Goal: Information Seeking & Learning: Learn about a topic

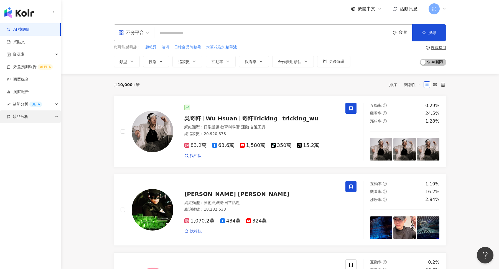
click at [54, 115] on div "競品分析" at bounding box center [30, 117] width 61 height 12
click at [40, 145] on link "關鍵字提及分析" at bounding box center [26, 142] width 27 height 6
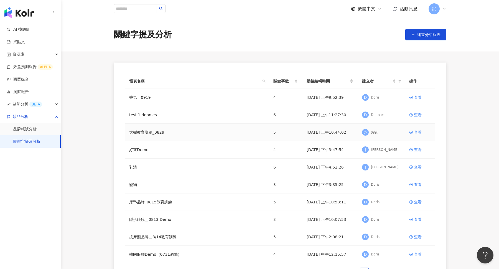
scroll to position [13, 0]
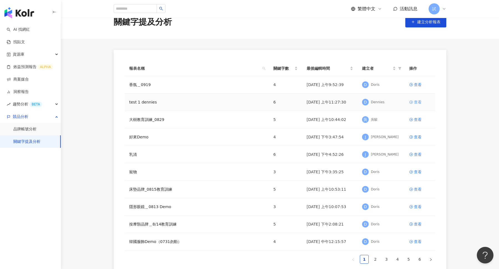
click at [417, 100] on div "查看" at bounding box center [418, 102] width 8 height 6
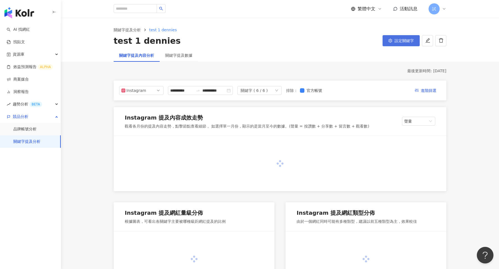
click at [404, 41] on span "設定關鍵字" at bounding box center [404, 41] width 19 height 4
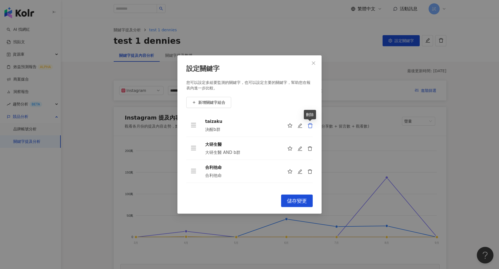
click at [311, 127] on icon "delete" at bounding box center [310, 126] width 6 height 6
click at [311, 146] on icon "delete" at bounding box center [310, 149] width 6 height 6
click at [311, 127] on icon "delete" at bounding box center [310, 126] width 6 height 6
click at [311, 146] on icon "delete" at bounding box center [310, 149] width 6 height 6
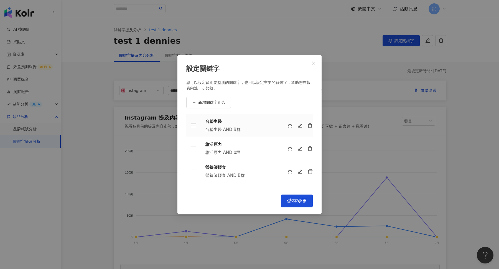
click at [311, 169] on icon "delete" at bounding box center [310, 172] width 6 height 6
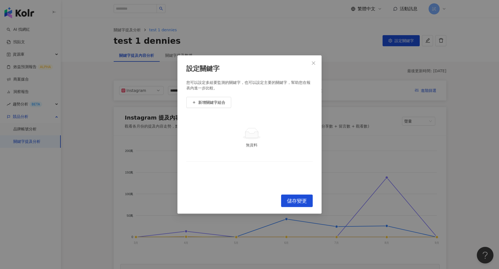
click at [311, 127] on td "無資料" at bounding box center [249, 138] width 126 height 48
click at [199, 100] on button "新增關鍵字組合" at bounding box center [208, 102] width 45 height 11
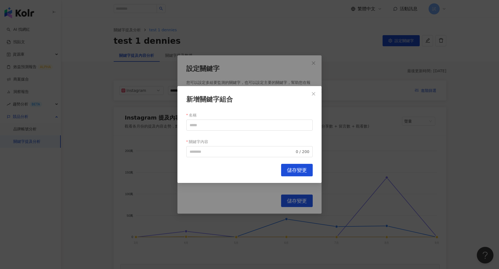
click at [236, 132] on form "名稱 關鍵字內容 0 / 200" at bounding box center [249, 134] width 126 height 47
click at [236, 123] on input "名稱" at bounding box center [249, 125] width 126 height 11
paste input "*******"
type input "*******"
click at [212, 154] on input "關鍵字內容" at bounding box center [242, 152] width 105 height 6
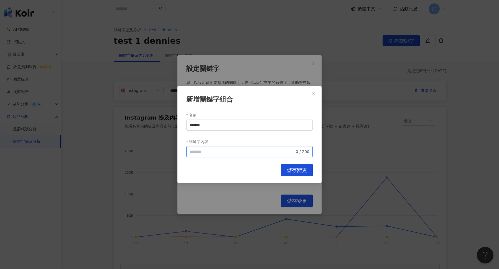
paste input "*******"
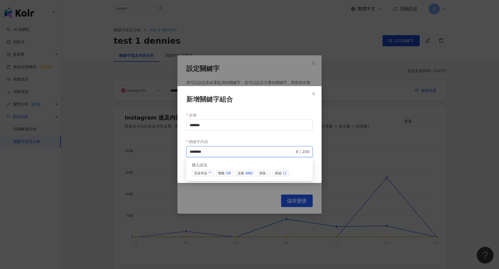
click at [249, 175] on div "AND" at bounding box center [248, 174] width 7 height 6
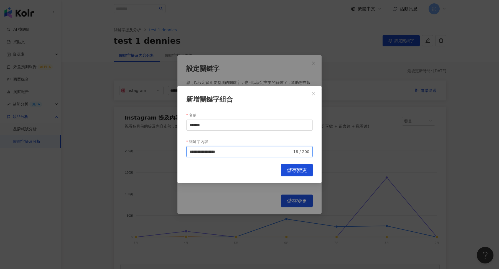
type input "**********"
click at [302, 168] on span "儲存變更" at bounding box center [297, 170] width 20 height 6
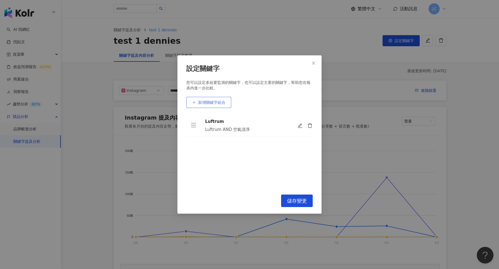
click at [216, 107] on button "新增關鍵字組合" at bounding box center [208, 102] width 45 height 11
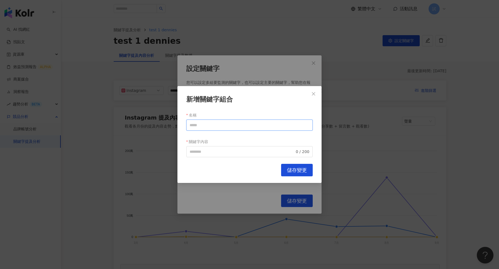
click at [242, 127] on input "名稱" at bounding box center [249, 125] width 126 height 11
type input "****"
paste input "****"
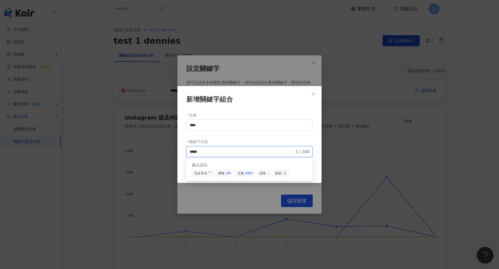
click at [245, 171] on div "AND" at bounding box center [248, 174] width 7 height 6
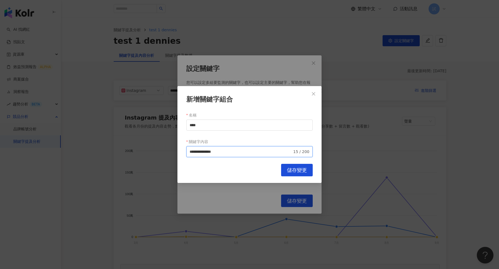
type input "**********"
click at [306, 165] on button "儲存變更" at bounding box center [297, 170] width 32 height 12
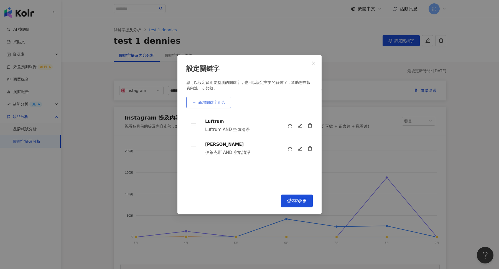
click at [217, 105] on button "新增關鍵字組合" at bounding box center [208, 102] width 45 height 11
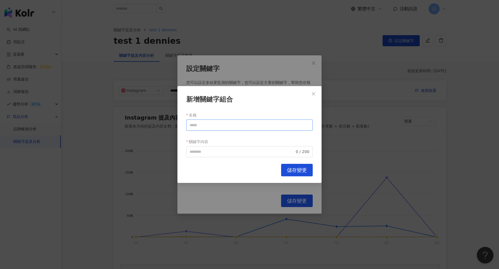
click at [211, 130] on input "名稱" at bounding box center [249, 125] width 126 height 11
type input "***"
paste input "***"
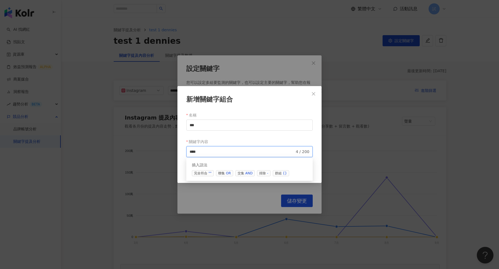
click at [243, 175] on span "交集 AND" at bounding box center [244, 174] width 19 height 6
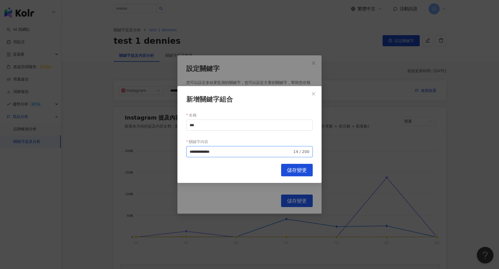
type input "**********"
click at [302, 171] on span "儲存變更" at bounding box center [297, 170] width 20 height 6
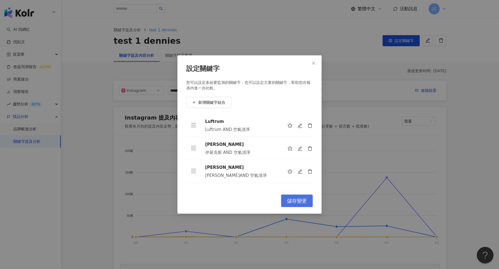
click at [299, 202] on span "儲存變更" at bounding box center [297, 201] width 20 height 6
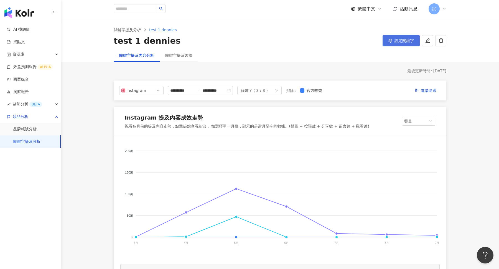
click at [399, 42] on span "設定關鍵字" at bounding box center [404, 41] width 19 height 4
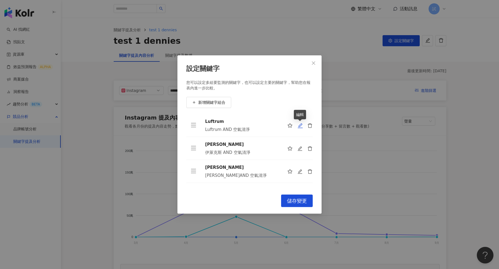
click at [301, 124] on icon "edit" at bounding box center [300, 126] width 6 height 6
type input "*******"
type input "**********"
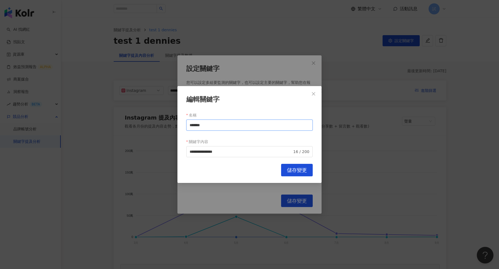
click at [226, 127] on input "*******" at bounding box center [249, 125] width 126 height 11
click at [314, 94] on icon "close" at bounding box center [313, 93] width 3 height 3
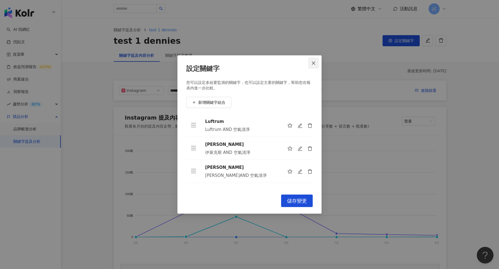
click at [313, 63] on icon "close" at bounding box center [313, 63] width 3 height 3
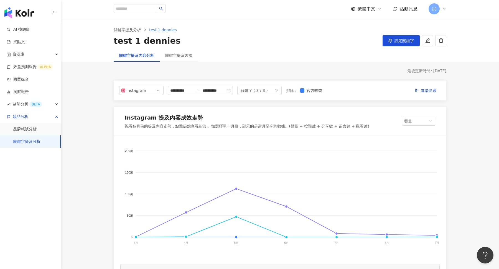
click at [32, 15] on img "button" at bounding box center [19, 12] width 30 height 11
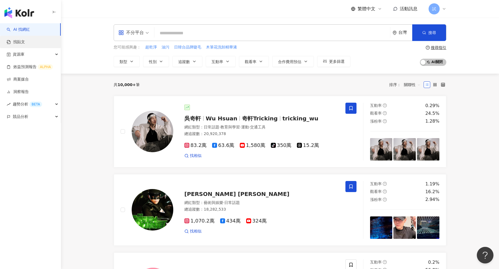
click at [25, 39] on link "找貼文" at bounding box center [16, 42] width 18 height 6
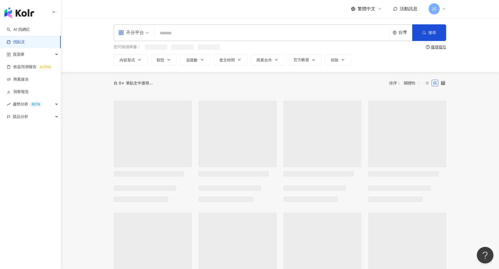
click at [179, 33] on input "search" at bounding box center [272, 33] width 231 height 12
paste input "*******"
type input "*******"
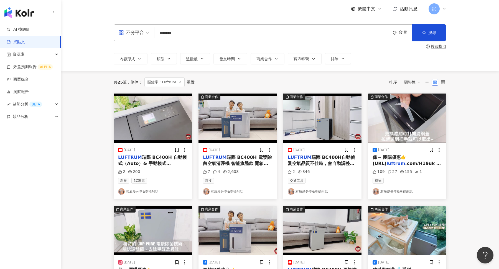
click at [413, 82] on span "關聯性" at bounding box center [412, 82] width 17 height 9
click at [412, 139] on div "發文時間" at bounding box center [413, 141] width 16 height 6
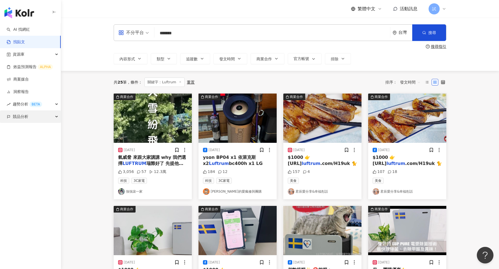
click at [48, 119] on div "競品分析" at bounding box center [30, 117] width 61 height 12
click at [40, 140] on link "關鍵字提及分析" at bounding box center [26, 142] width 27 height 6
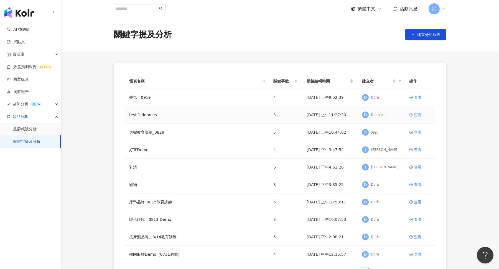
click at [412, 114] on icon at bounding box center [410, 114] width 3 height 3
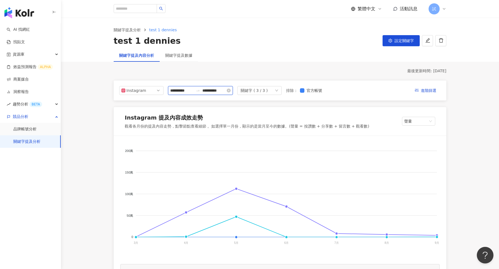
click at [205, 92] on input "**********" at bounding box center [213, 91] width 23 height 6
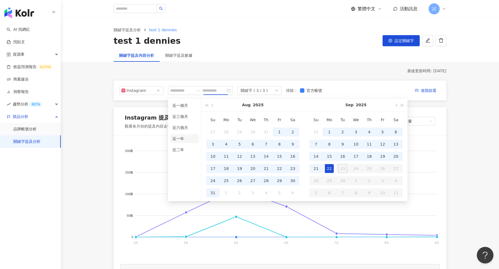
click at [181, 140] on li "近一年" at bounding box center [184, 138] width 29 height 9
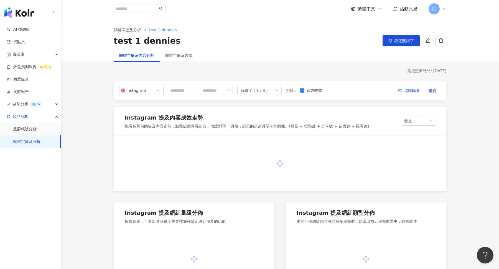
type input "**********"
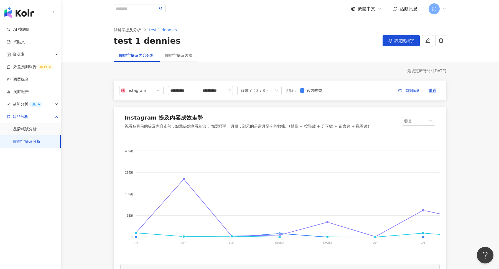
click at [21, 16] on img "button" at bounding box center [19, 12] width 30 height 11
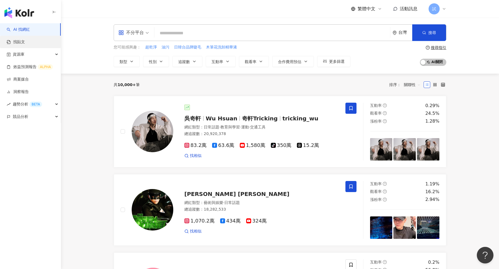
click at [25, 45] on link "找貼文" at bounding box center [16, 42] width 18 height 6
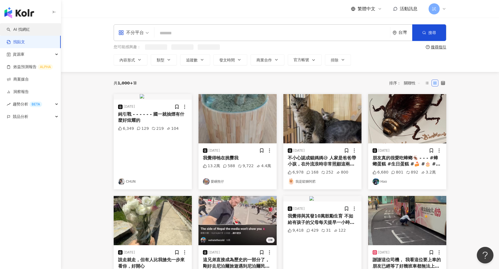
click at [27, 29] on link "AI 找網紅" at bounding box center [18, 30] width 23 height 6
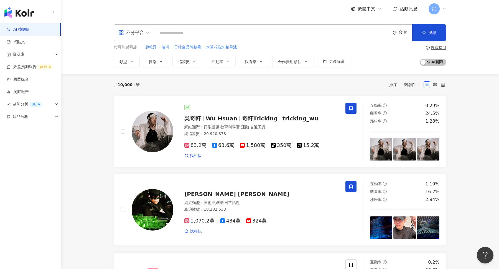
click at [188, 36] on input "search" at bounding box center [272, 33] width 231 height 11
type input "*****"
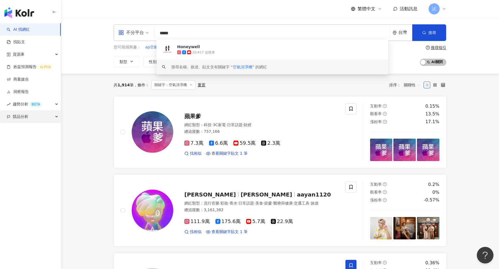
click at [43, 114] on div "競品分析" at bounding box center [30, 117] width 61 height 12
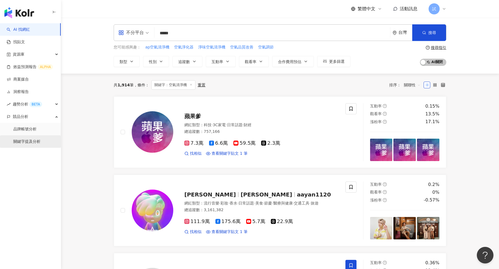
click at [40, 141] on link "關鍵字提及分析" at bounding box center [26, 142] width 27 height 6
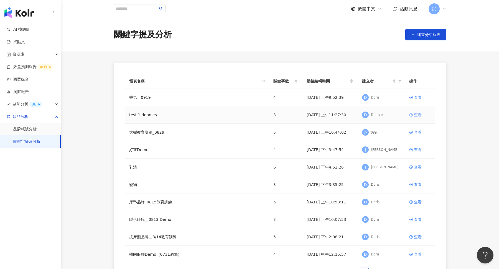
click at [414, 113] on div "查看" at bounding box center [418, 115] width 8 height 6
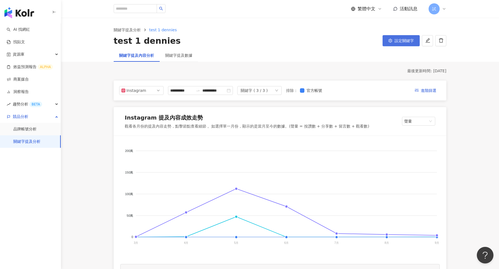
click at [401, 40] on span "設定關鍵字" at bounding box center [404, 41] width 19 height 4
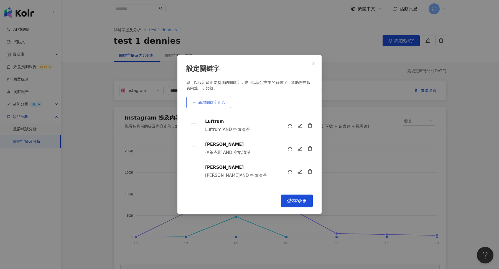
click at [215, 101] on span "新增關鍵字組合" at bounding box center [211, 102] width 27 height 4
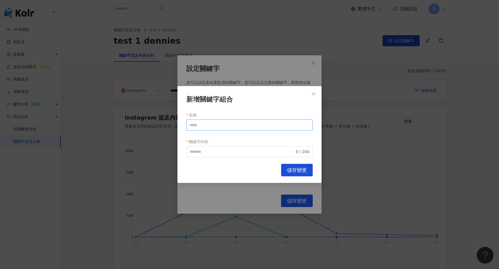
click at [225, 130] on input "名稱" at bounding box center [249, 125] width 126 height 11
type input "*********"
paste input "*********"
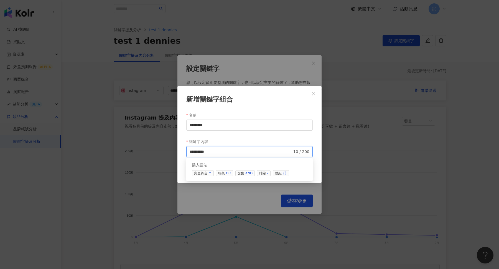
click at [244, 172] on span "交集 AND" at bounding box center [244, 174] width 19 height 6
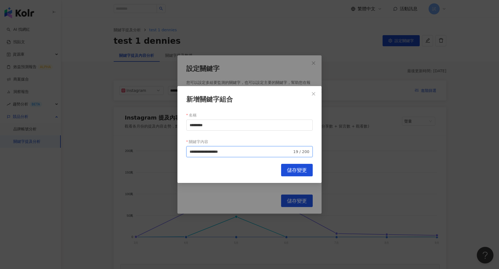
type input "**********"
click at [299, 167] on span "儲存變更" at bounding box center [297, 170] width 20 height 6
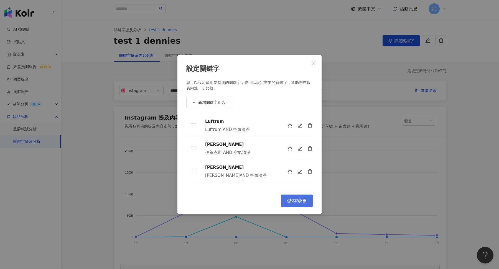
click at [298, 196] on button "儲存變更" at bounding box center [297, 201] width 32 height 12
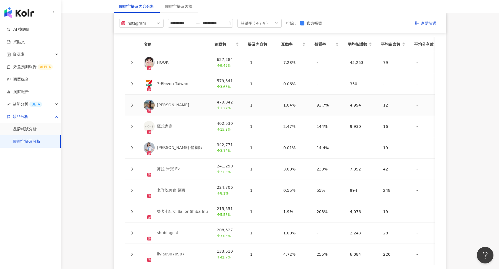
scroll to position [1250, 0]
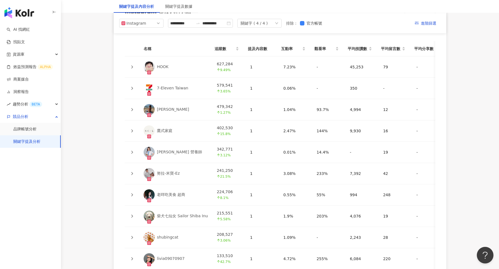
click at [132, 109] on icon at bounding box center [131, 109] width 3 height 3
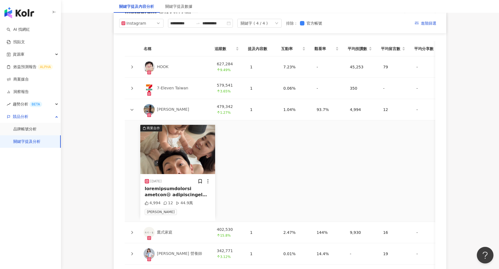
click at [132, 109] on icon at bounding box center [131, 109] width 3 height 3
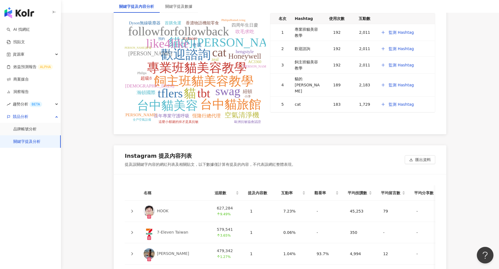
scroll to position [1278, 0]
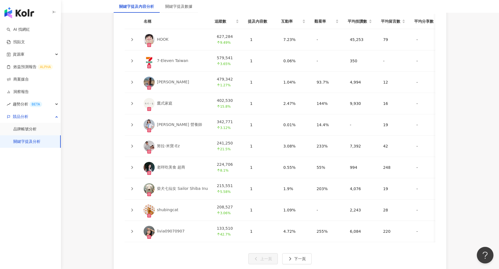
click at [132, 166] on icon at bounding box center [132, 167] width 2 height 3
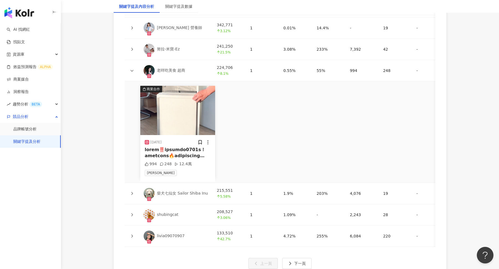
scroll to position [1378, 0]
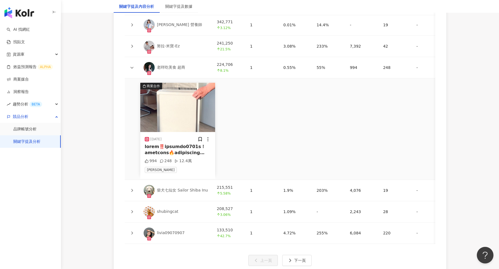
click at [131, 189] on icon at bounding box center [131, 190] width 3 height 3
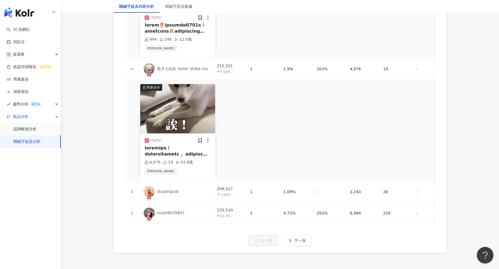
scroll to position [1500, 0]
click at [174, 148] on div at bounding box center [178, 151] width 66 height 12
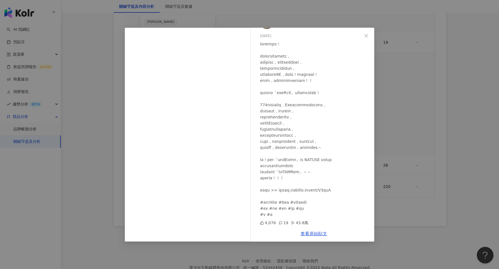
scroll to position [1531, 0]
click at [401, 91] on div "柴犬七仙女 Sailor Shiba Inu 2025/6/19 4,076 19 43.8萬 查看原始貼文" at bounding box center [249, 134] width 499 height 269
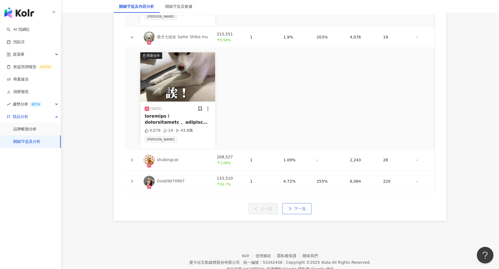
click at [302, 203] on button "下一頁" at bounding box center [296, 208] width 29 height 11
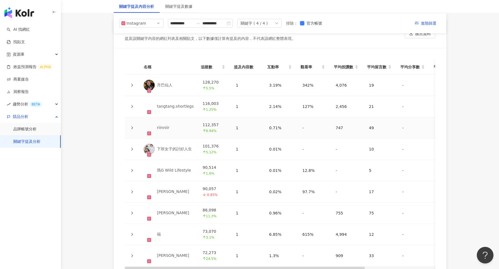
scroll to position [1217, 0]
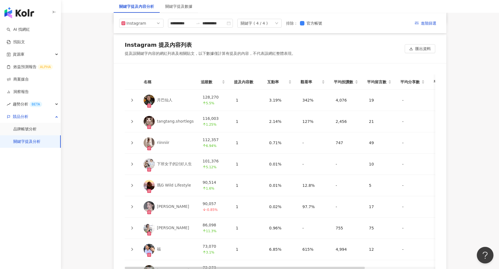
click at [132, 120] on icon at bounding box center [132, 121] width 2 height 3
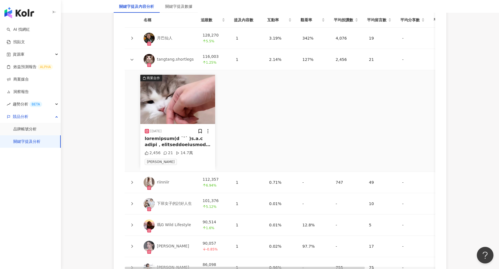
scroll to position [1291, 0]
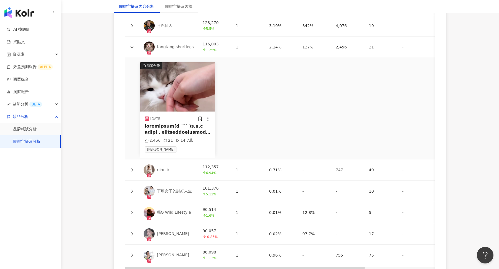
click at [176, 130] on div at bounding box center [178, 129] width 66 height 12
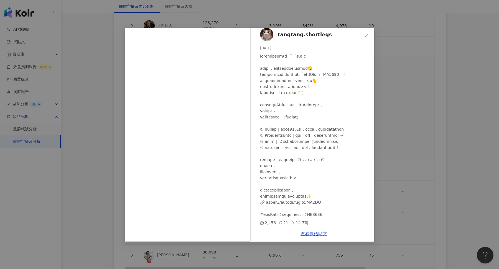
scroll to position [35, 0]
click at [400, 144] on div "tangtang.shortlegs 2025/6/19 2,456 21 14.7萬 查看原始貼文" at bounding box center [249, 134] width 499 height 269
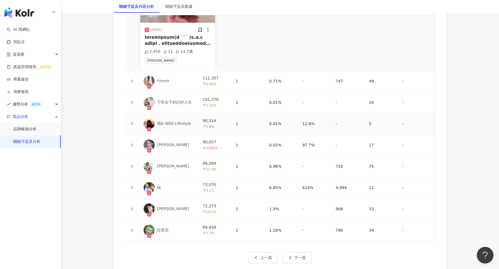
scroll to position [1398, 0]
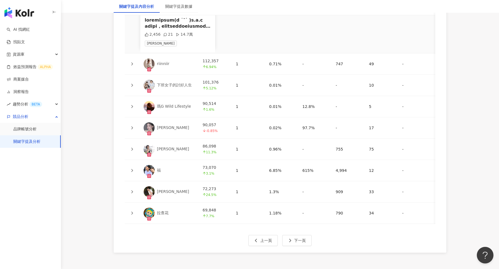
click at [132, 148] on icon at bounding box center [132, 149] width 2 height 3
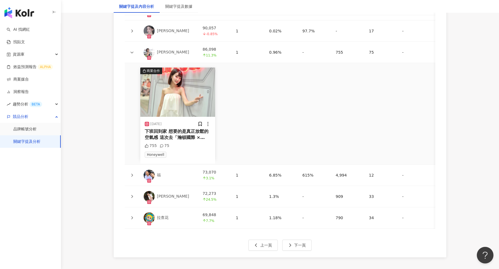
scroll to position [1500, 0]
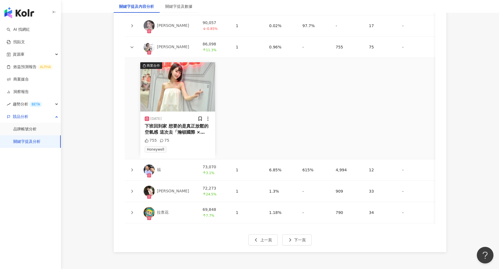
click at [180, 127] on div "下班回到家 想要的是真正放鬆的空氣感 這次去「瀚頓國際 × Honeywell」未來感快閃體驗屋 真的太驚喜！ 以太空艙為靈感 不只好拍 還能實際體驗最新一代…" at bounding box center [178, 129] width 66 height 12
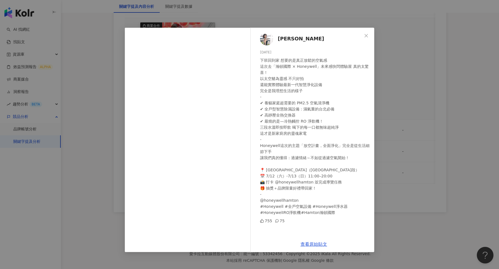
scroll to position [1547, 0]
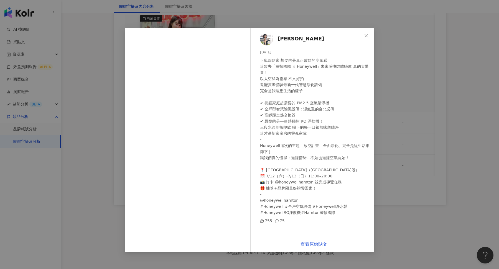
click at [403, 120] on div "芊寶 2025/7/13 755 75 查看原始貼文" at bounding box center [249, 134] width 499 height 269
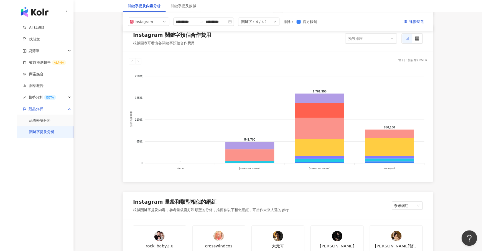
scroll to position [0, 0]
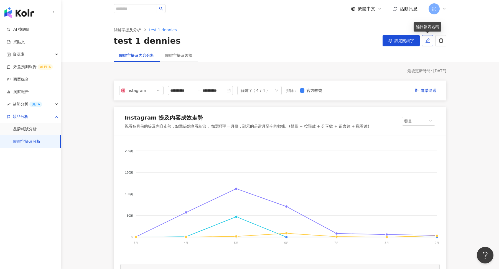
click at [426, 38] on icon "edit" at bounding box center [427, 40] width 5 height 5
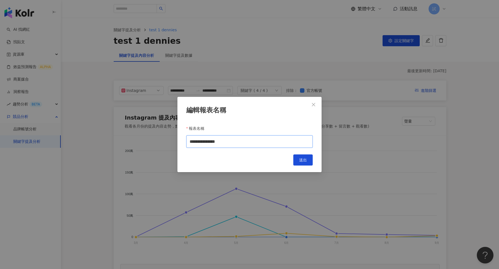
click at [233, 143] on input "**********" at bounding box center [249, 142] width 126 height 12
type input "**********"
click at [304, 163] on button "送出" at bounding box center [302, 160] width 19 height 11
type input "**********"
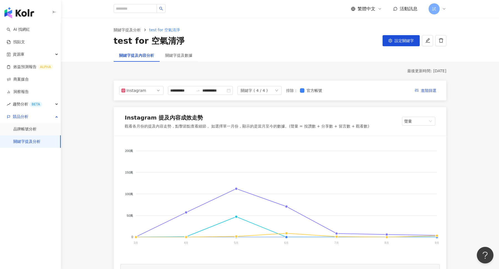
click at [22, 13] on img "button" at bounding box center [19, 12] width 30 height 11
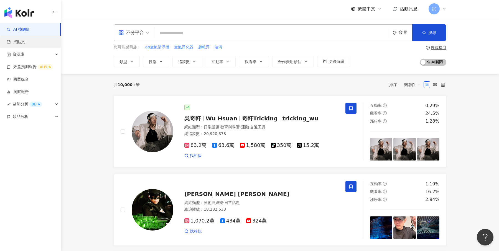
click at [25, 45] on link "找貼文" at bounding box center [16, 42] width 18 height 6
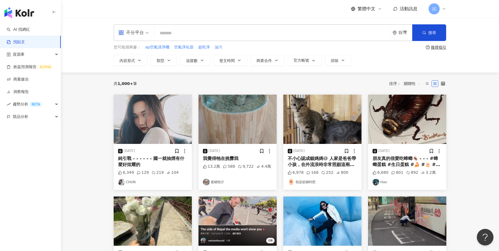
click at [215, 35] on input "search" at bounding box center [272, 33] width 231 height 12
paste input "*********"
type input "*"
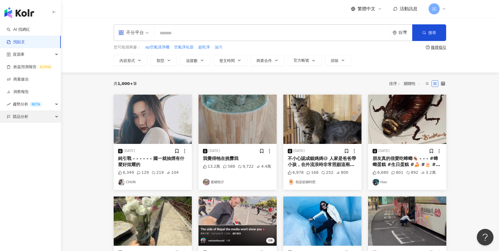
click at [29, 113] on div "競品分析" at bounding box center [30, 117] width 61 height 12
click at [40, 140] on link "關鍵字提及分析" at bounding box center [26, 142] width 27 height 6
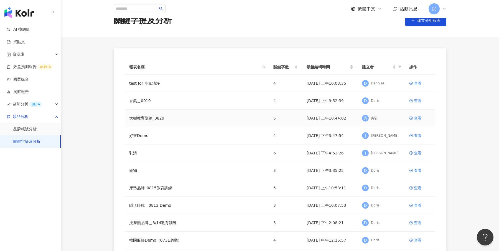
scroll to position [16, 0]
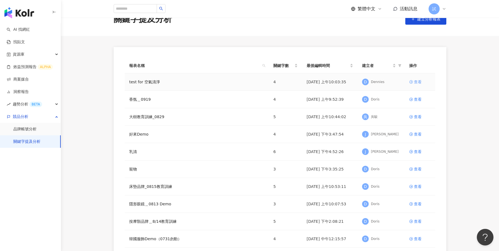
click at [418, 83] on div "查看" at bounding box center [418, 82] width 8 height 6
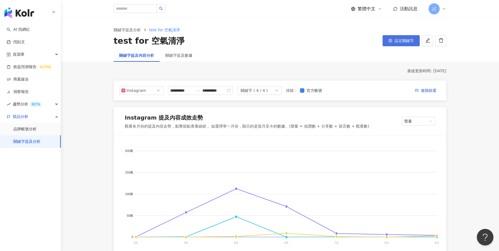
click at [397, 35] on button "設定關鍵字" at bounding box center [401, 40] width 37 height 11
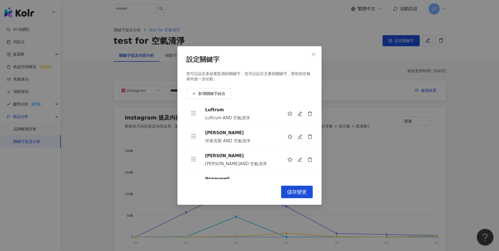
scroll to position [17, 0]
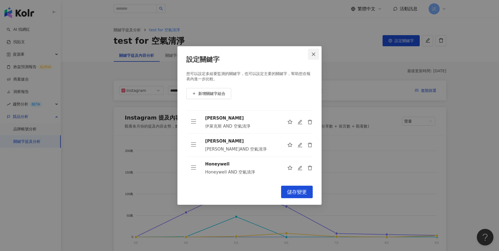
click at [314, 58] on button "Close" at bounding box center [313, 54] width 11 height 11
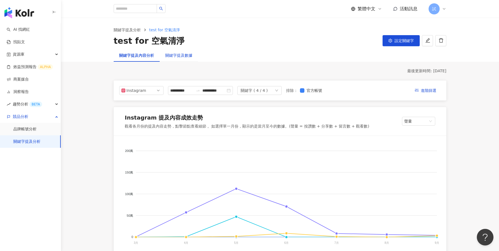
click at [186, 52] on div "關鍵字提及數據" at bounding box center [178, 55] width 27 height 6
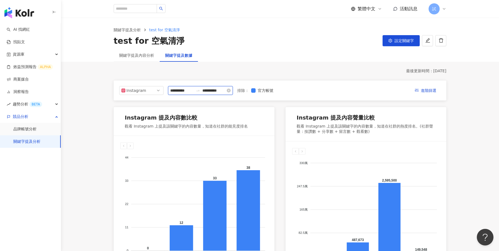
click at [184, 92] on input "**********" at bounding box center [181, 91] width 23 height 6
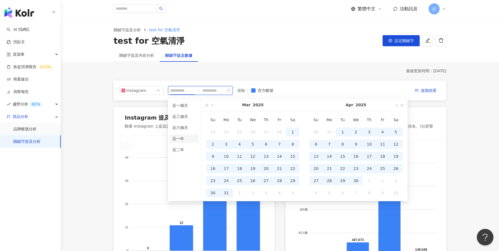
type input "**********"
click at [184, 137] on li "近一年" at bounding box center [184, 138] width 29 height 9
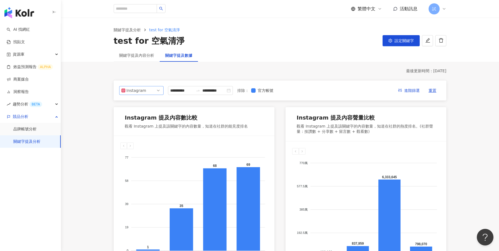
click at [159, 91] on span "Instagram" at bounding box center [141, 90] width 40 height 8
click at [274, 71] on div "最後更新時間 ： 2025/9/22" at bounding box center [280, 71] width 333 height 6
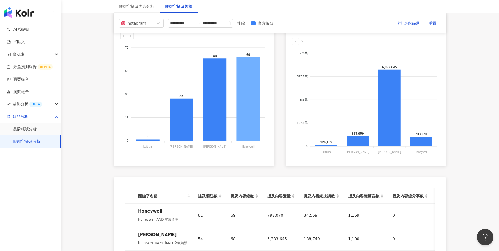
scroll to position [31, 0]
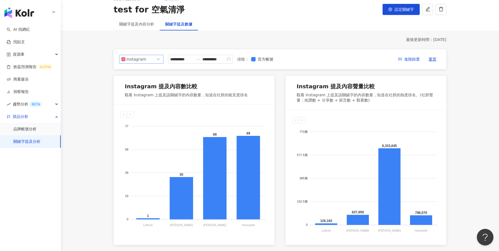
click at [154, 59] on span "Instagram" at bounding box center [141, 59] width 40 height 8
click at [142, 90] on div "YouTube" at bounding box center [138, 91] width 18 height 6
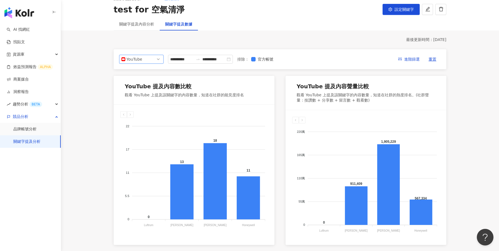
click at [154, 63] on span "YouTube" at bounding box center [141, 59] width 40 height 8
click at [180, 49] on div "**********" at bounding box center [280, 59] width 333 height 20
click at [152, 60] on span "YouTube" at bounding box center [141, 59] width 40 height 8
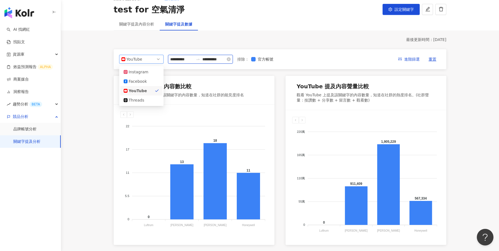
click at [184, 60] on input "**********" at bounding box center [181, 59] width 23 height 6
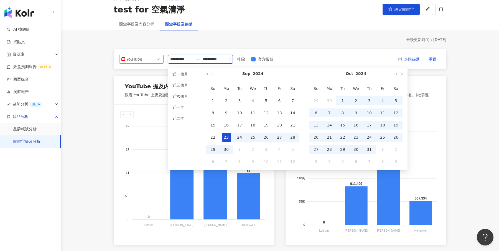
click at [152, 59] on span "YouTube" at bounding box center [141, 59] width 40 height 8
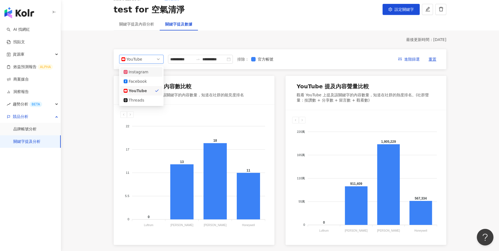
click at [150, 70] on div "Instagram" at bounding box center [141, 72] width 35 height 6
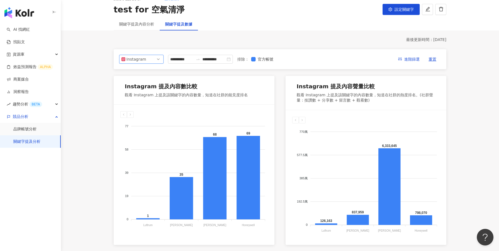
click at [153, 60] on span "Instagram" at bounding box center [141, 59] width 40 height 8
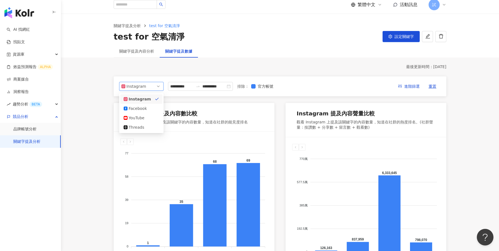
scroll to position [0, 0]
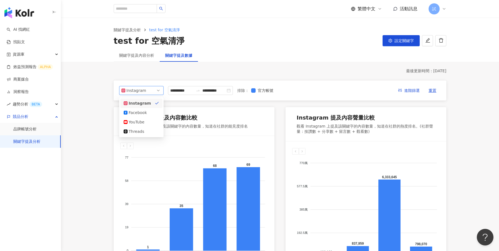
click at [479, 130] on main "**********" at bounding box center [280, 238] width 438 height 441
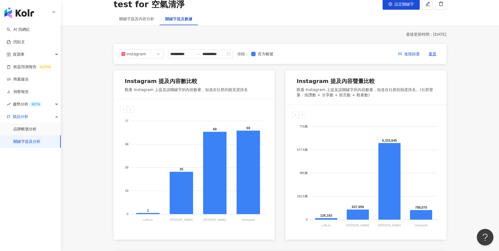
scroll to position [31, 0]
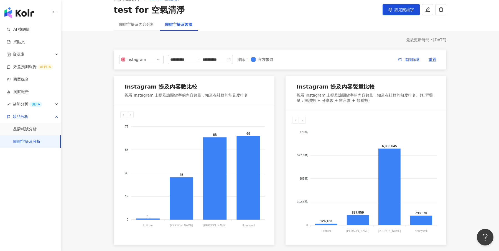
click at [146, 29] on div "關鍵字提及內容分析" at bounding box center [137, 24] width 46 height 13
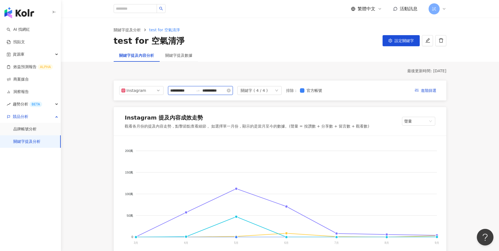
click at [186, 90] on input "**********" at bounding box center [181, 91] width 23 height 6
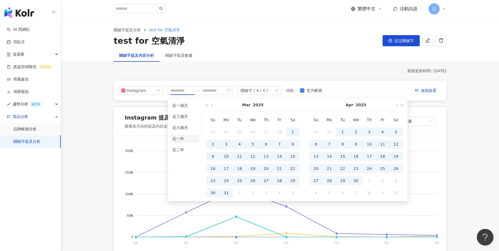
click at [180, 141] on li "近一年" at bounding box center [184, 138] width 29 height 9
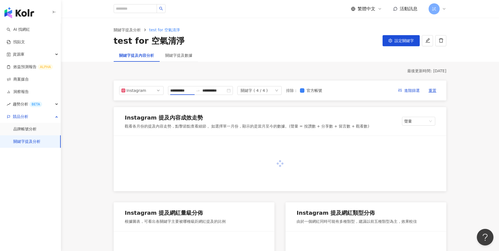
type input "**********"
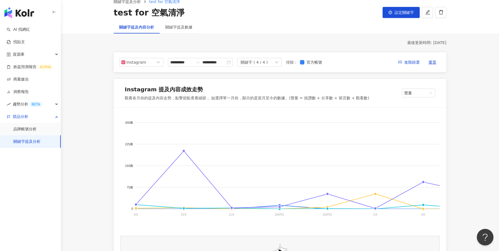
scroll to position [23, 0]
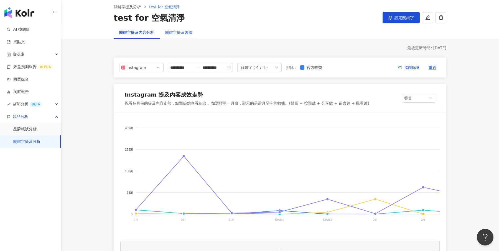
click at [183, 31] on div "關鍵字提及數據" at bounding box center [178, 32] width 27 height 6
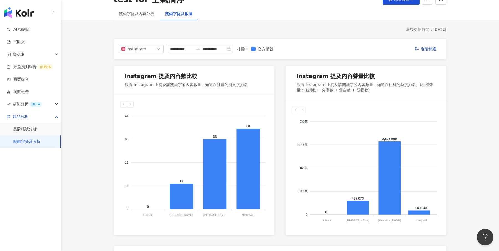
scroll to position [44, 0]
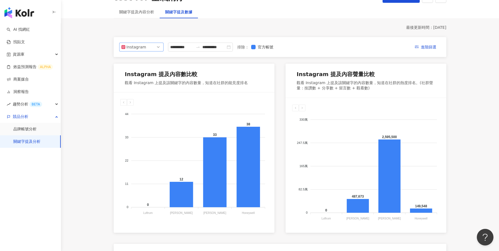
click at [160, 45] on span "Instagram" at bounding box center [141, 47] width 40 height 8
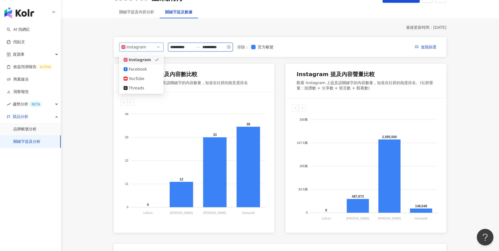
click at [179, 47] on input "**********" at bounding box center [181, 47] width 23 height 6
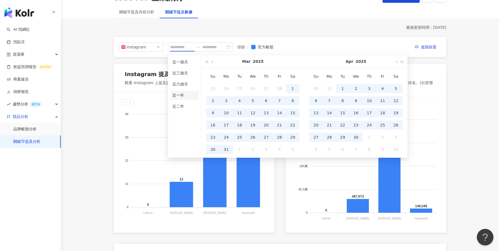
click at [183, 93] on li "近一年" at bounding box center [184, 95] width 29 height 9
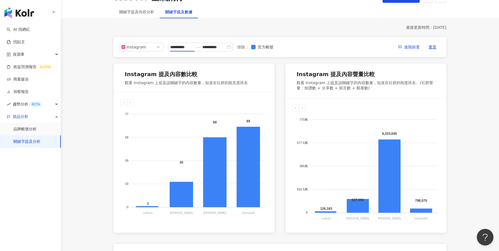
type input "**********"
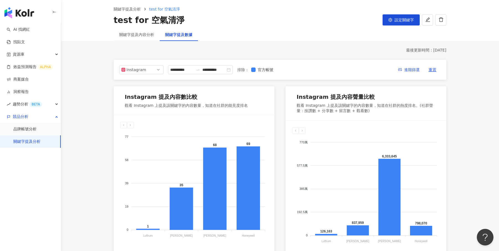
scroll to position [0, 0]
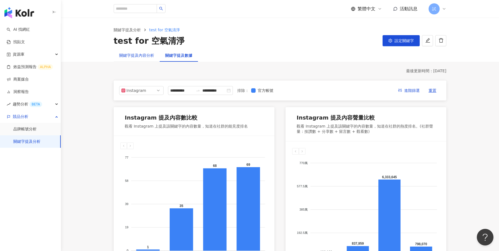
click at [148, 56] on div "關鍵字提及內容分析" at bounding box center [136, 55] width 35 height 6
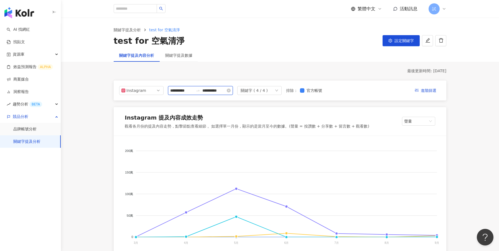
click at [179, 93] on input "**********" at bounding box center [181, 91] width 23 height 6
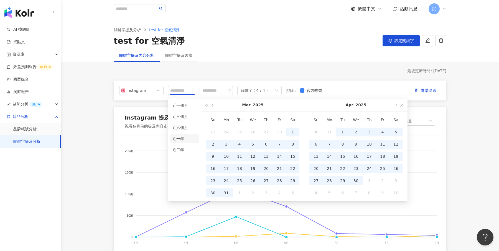
click at [182, 139] on li "近一年" at bounding box center [184, 138] width 29 height 9
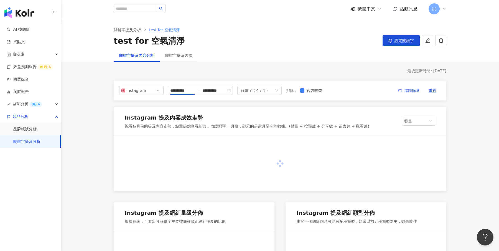
type input "**********"
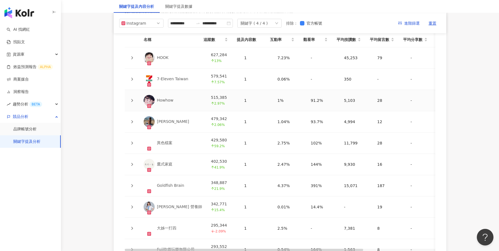
scroll to position [1242, 0]
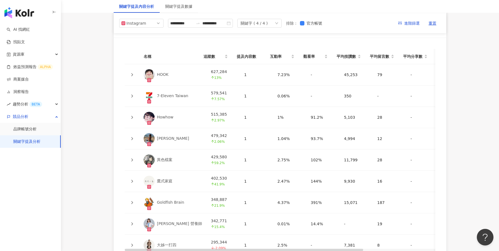
click at [132, 73] on icon at bounding box center [131, 74] width 3 height 3
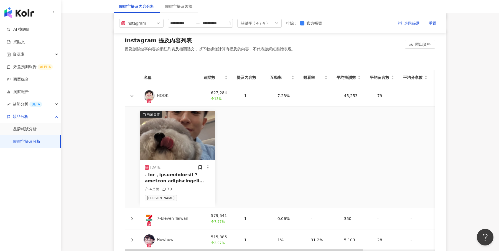
scroll to position [1209, 0]
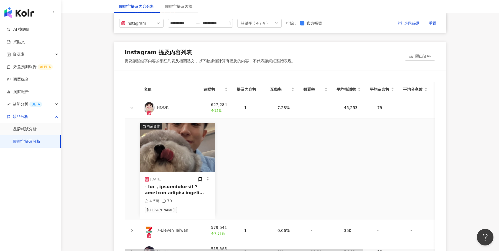
click at [178, 191] on div at bounding box center [178, 190] width 66 height 12
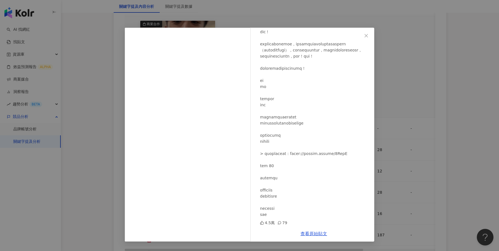
scroll to position [308, 0]
drag, startPoint x: 281, startPoint y: 88, endPoint x: 290, endPoint y: 86, distance: 9.8
drag, startPoint x: 280, startPoint y: 88, endPoint x: 291, endPoint y: 88, distance: 10.8
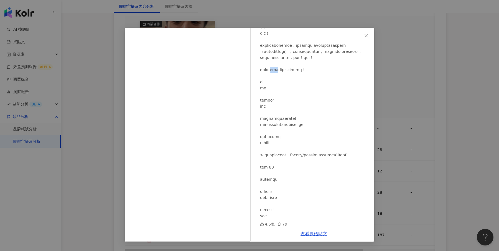
drag, startPoint x: 311, startPoint y: 88, endPoint x: 321, endPoint y: 89, distance: 9.8
click at [366, 37] on icon "close" at bounding box center [366, 36] width 4 height 4
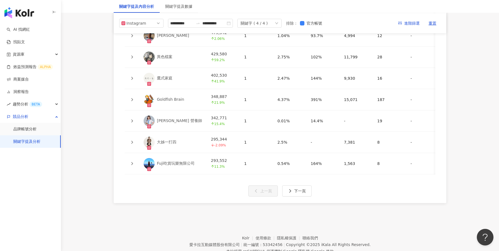
scroll to position [1438, 0]
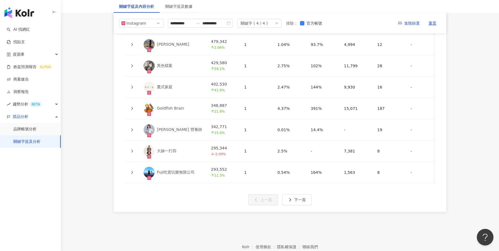
click at [131, 128] on icon at bounding box center [131, 129] width 3 height 3
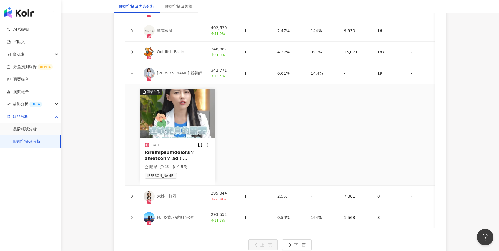
scroll to position [1503, 0]
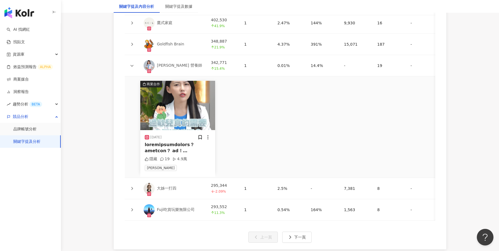
click at [184, 142] on div at bounding box center [178, 148] width 66 height 12
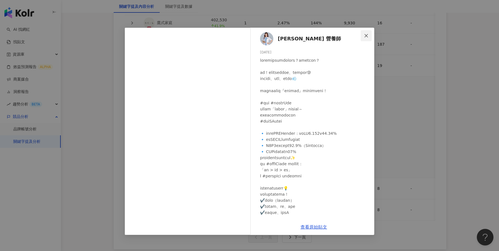
click at [367, 36] on icon "close" at bounding box center [366, 36] width 4 height 4
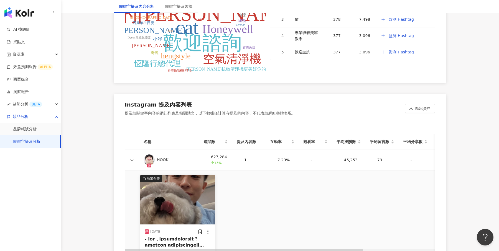
scroll to position [1204, 0]
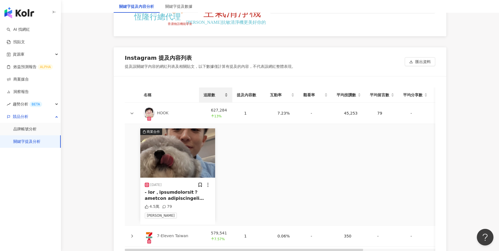
click at [225, 94] on div "追蹤數" at bounding box center [215, 95] width 24 height 6
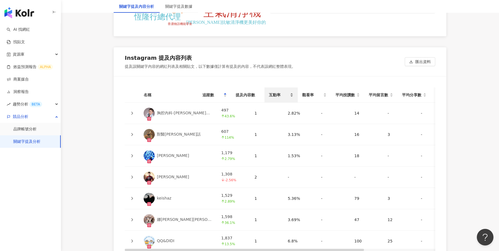
click at [288, 95] on span "互動率" at bounding box center [279, 95] width 20 height 6
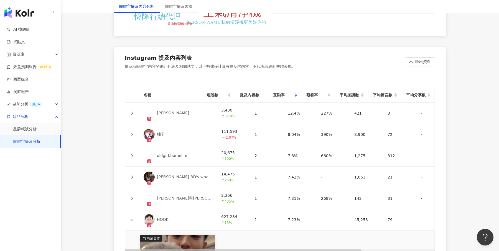
scroll to position [1224, 0]
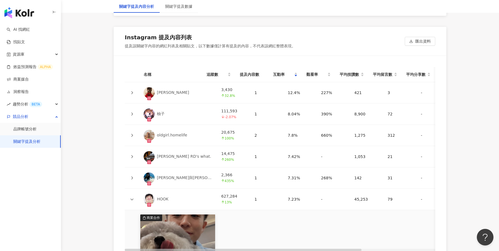
click at [132, 134] on icon at bounding box center [132, 135] width 2 height 3
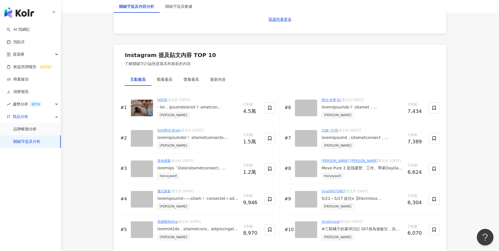
scroll to position [842, 0]
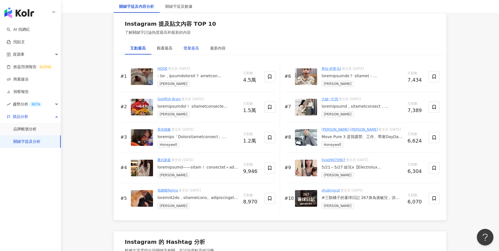
click at [187, 45] on div "聲量最高" at bounding box center [192, 48] width 16 height 6
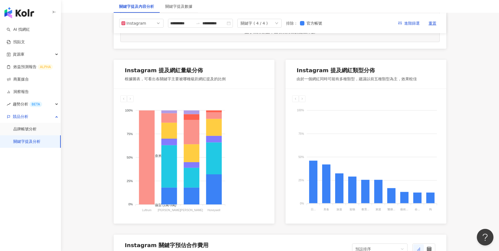
scroll to position [256, 0]
click at [247, 91] on div "奈米 (<1萬) 微型 (1萬-3萬) 小型 (3萬-5萬) 中小型 (5萬-10萬) 中型 (10萬-30萬) 中大型 (30萬-50萬) 大型 (50萬-…" at bounding box center [194, 156] width 161 height 135
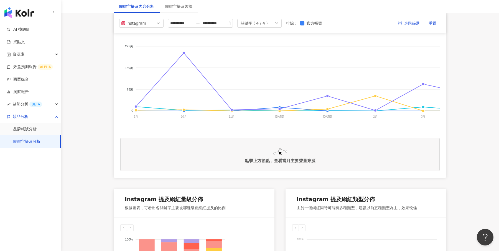
scroll to position [114, 0]
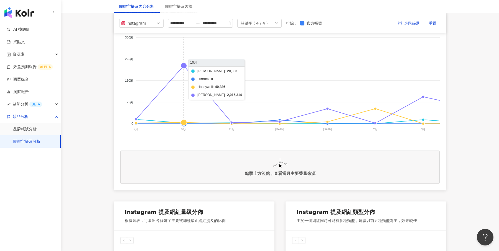
click at [184, 115] on foreignobject "伊萊克斯 Luftrum Honeywell 飛利浦" at bounding box center [416, 84] width 593 height 111
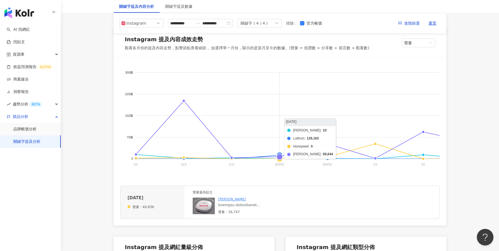
scroll to position [74, 0]
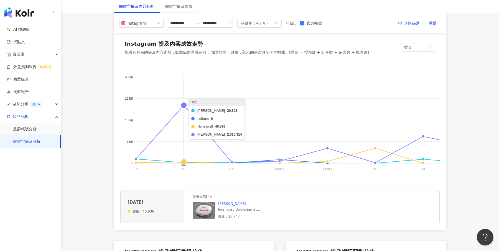
click at [186, 107] on foreignobject "伊萊克斯 Luftrum Honeywell 飛利浦" at bounding box center [416, 124] width 593 height 111
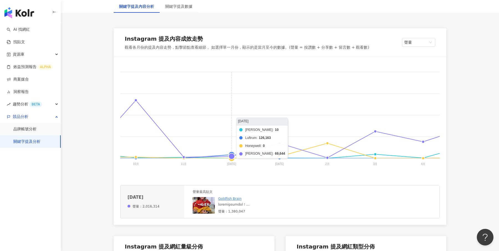
scroll to position [0, 0]
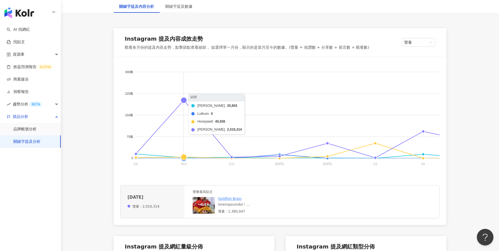
click at [183, 100] on foreignobject "伊萊克斯 Luftrum Honeywell 飛利浦" at bounding box center [416, 119] width 593 height 111
click at [185, 100] on foreignobject "伊萊克斯 Luftrum Honeywell 飛利浦" at bounding box center [416, 119] width 593 height 111
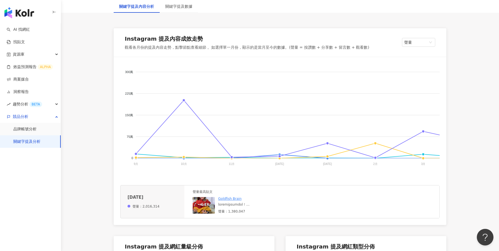
click at [255, 205] on div at bounding box center [253, 205] width 71 height 5
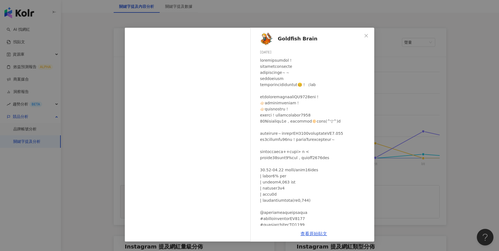
scroll to position [2, 0]
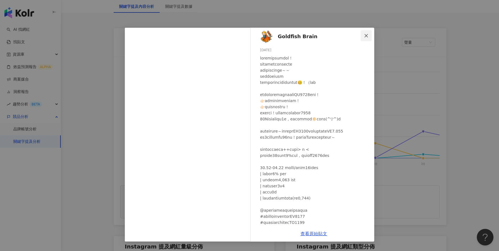
click at [368, 40] on button "Close" at bounding box center [366, 35] width 11 height 11
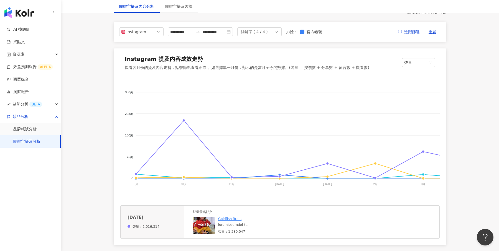
scroll to position [64, 0]
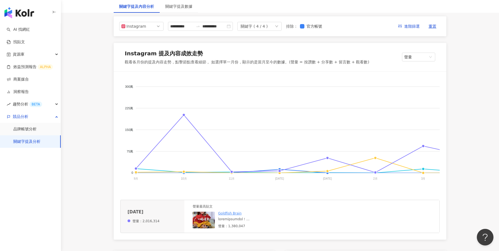
click at [253, 219] on div at bounding box center [253, 219] width 71 height 5
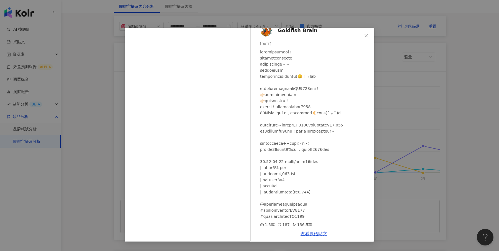
scroll to position [3, 0]
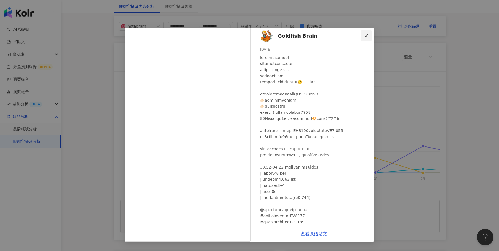
click at [367, 40] on button "Close" at bounding box center [366, 35] width 11 height 11
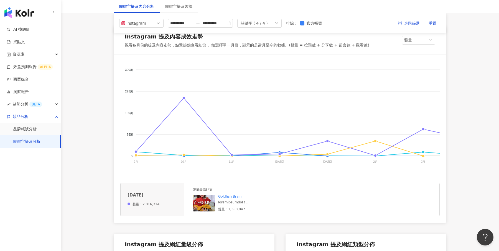
scroll to position [74, 0]
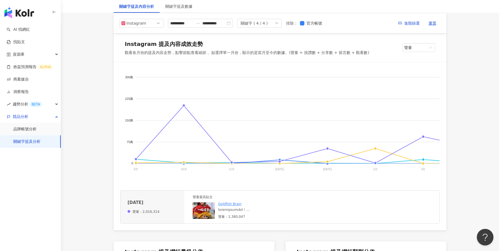
click at [248, 212] on div at bounding box center [253, 210] width 71 height 5
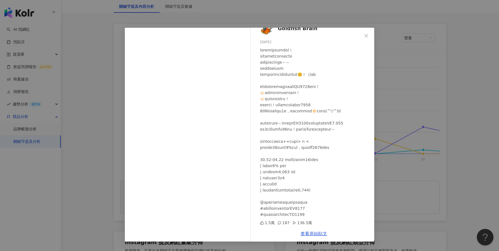
scroll to position [0, 0]
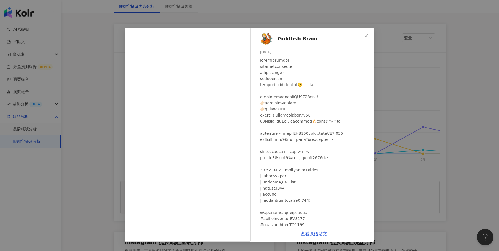
click at [272, 39] on img at bounding box center [266, 38] width 13 height 13
click at [367, 37] on icon "close" at bounding box center [366, 36] width 4 height 4
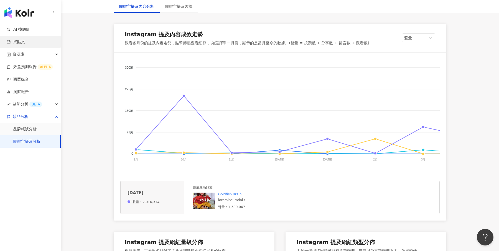
click at [25, 42] on link "找貼文" at bounding box center [16, 42] width 18 height 6
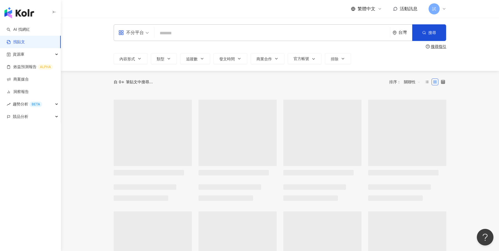
click at [199, 33] on input "search" at bounding box center [272, 33] width 231 height 12
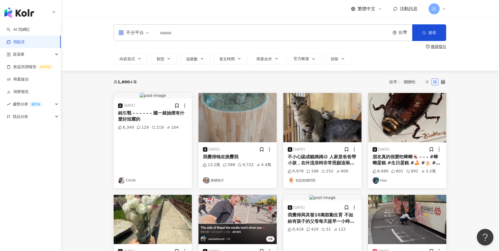
paste input "*******"
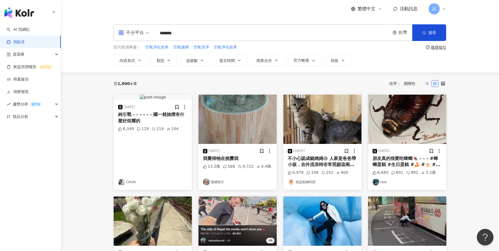
type input "*******"
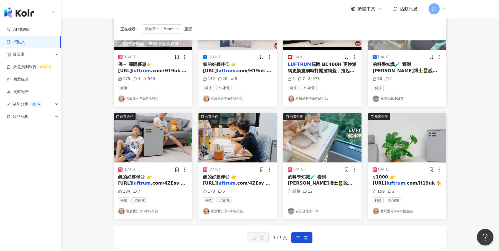
scroll to position [210, 0]
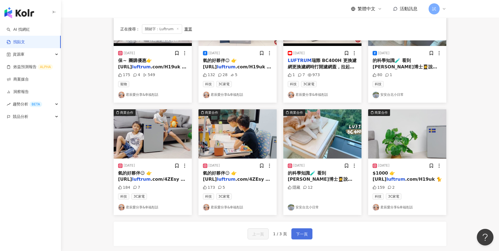
click at [302, 235] on span "下一頁" at bounding box center [302, 234] width 12 height 7
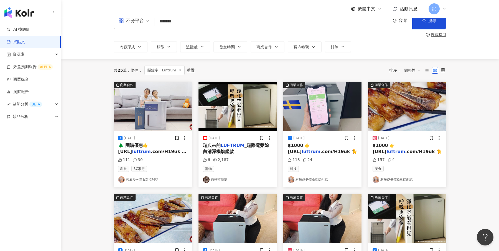
scroll to position [0, 0]
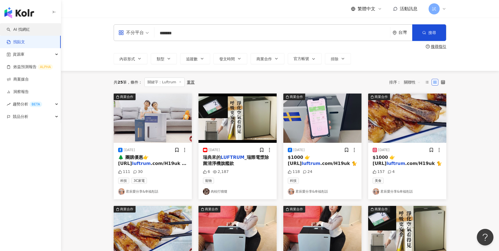
click at [30, 29] on link "AI 找網紅" at bounding box center [18, 30] width 23 height 6
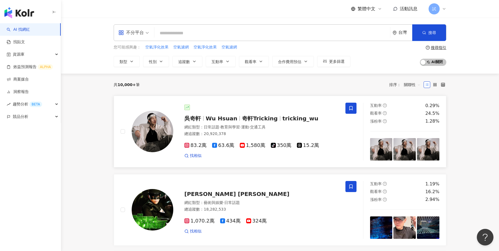
click at [279, 115] on div "吳奇軒 Wu Hsuan 奇軒Tricking tricking_wu" at bounding box center [261, 119] width 154 height 8
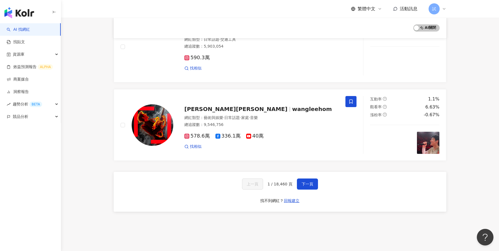
scroll to position [872, 0]
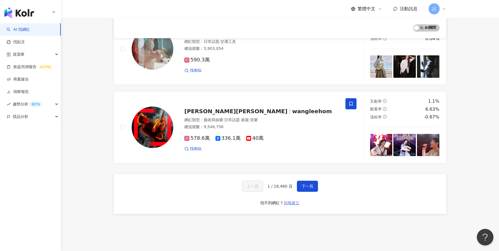
click at [294, 201] on span "回報建立" at bounding box center [292, 203] width 16 height 4
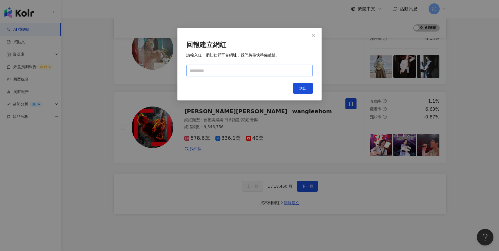
click at [248, 66] on input "text" at bounding box center [249, 70] width 126 height 11
type input "**********"
click at [307, 92] on button "送出" at bounding box center [302, 88] width 19 height 11
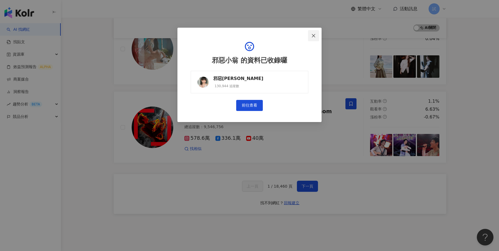
click at [314, 39] on button "Close" at bounding box center [313, 35] width 11 height 11
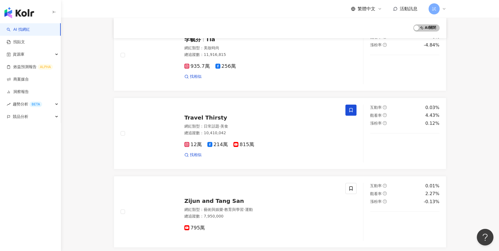
scroll to position [0, 0]
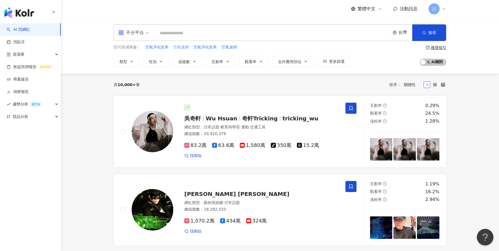
click at [182, 47] on span "空氣濾網" at bounding box center [181, 48] width 16 height 6
type input "****"
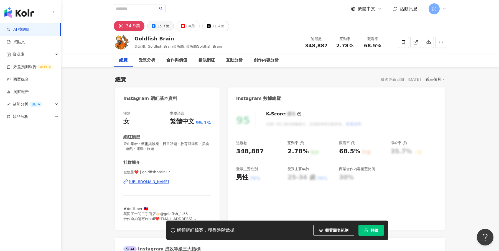
click at [161, 30] on div "15.7萬" at bounding box center [163, 26] width 12 height 8
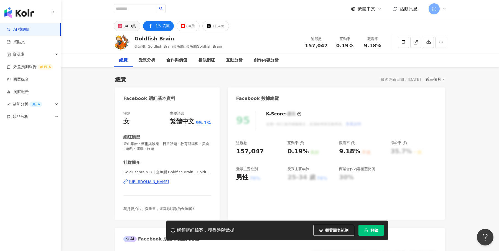
click at [131, 28] on div "34.9萬" at bounding box center [129, 26] width 12 height 8
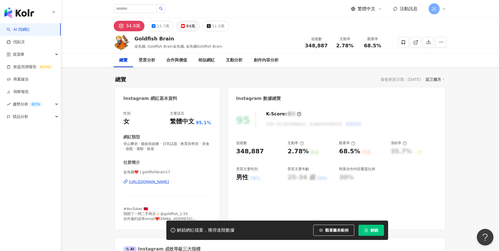
click at [190, 29] on div "84萬" at bounding box center [190, 26] width 9 height 8
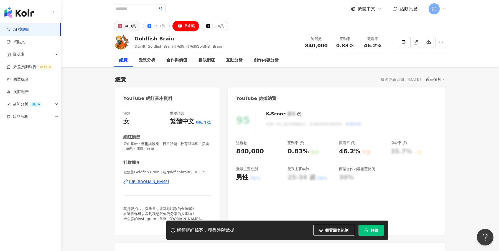
click at [125, 30] on div "34.9萬" at bounding box center [129, 26] width 12 height 8
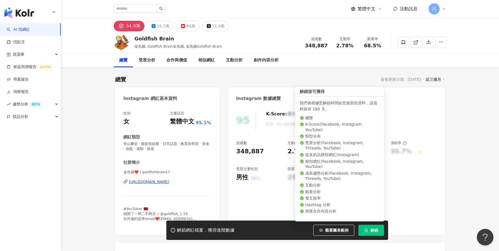
click at [378, 233] on button "解鎖" at bounding box center [371, 230] width 26 height 11
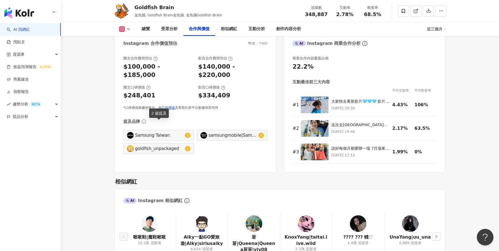
scroll to position [785, 0]
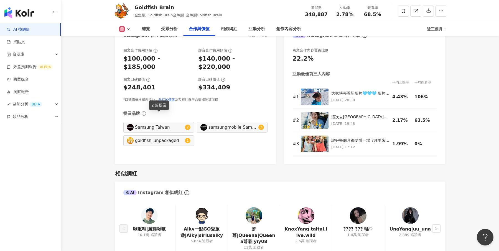
click at [167, 124] on div "Samsung Taiwan" at bounding box center [159, 127] width 49 height 6
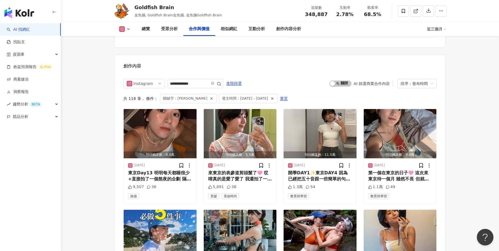
type input "**********"
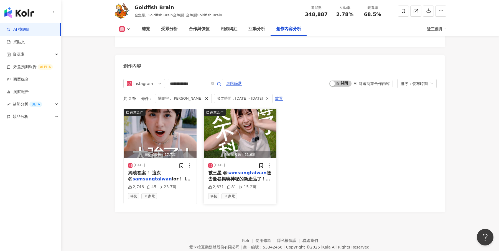
click at [236, 171] on mark "samsungtaiwan" at bounding box center [246, 173] width 39 height 5
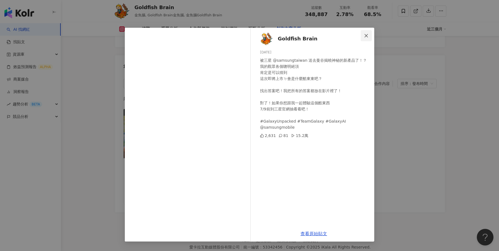
click at [365, 37] on icon "close" at bounding box center [366, 36] width 4 height 4
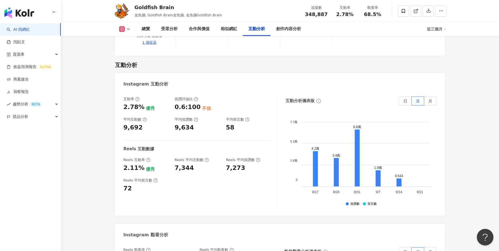
scroll to position [0, 146]
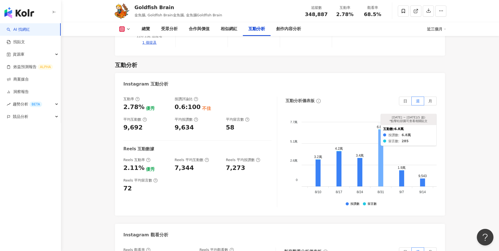
click at [381, 139] on icon at bounding box center [380, 158] width 5 height 57
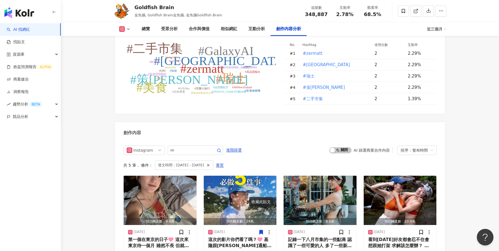
scroll to position [1658, 0]
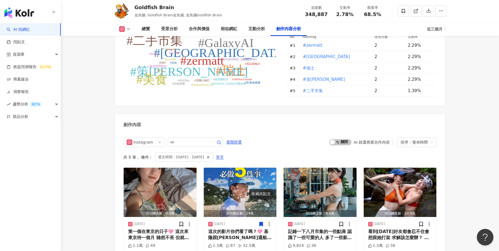
click at [224, 153] on span "重置" at bounding box center [220, 157] width 8 height 9
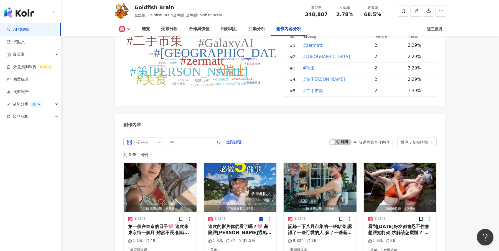
scroll to position [1717, 0]
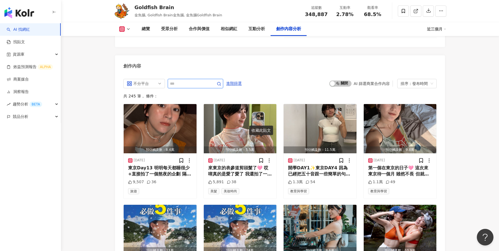
click at [192, 80] on input "text" at bounding box center [189, 83] width 39 height 7
type input "*"
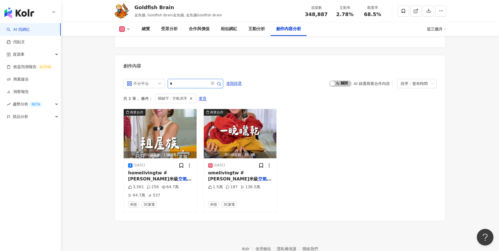
type input "*"
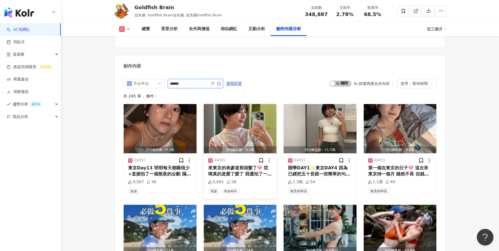
type input "****"
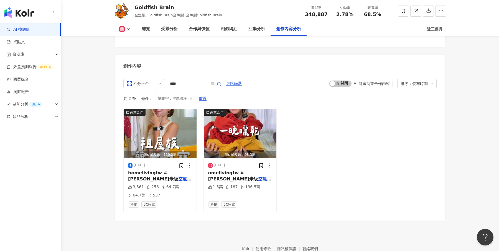
click at [340, 124] on div "商業合作 預估觸及數：130.2萬 2024/10/23 homelivingtw #飛利浦奈米級 空氣清淨 機白小奈AC1715 #飛利浦 3,561 25…" at bounding box center [279, 161] width 313 height 104
click at [254, 183] on span "機白小奈AC1715 #飛利浦" at bounding box center [238, 192] width 60 height 18
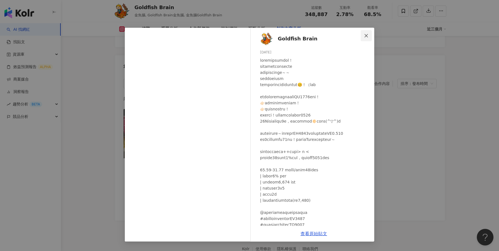
click at [368, 39] on button "Close" at bounding box center [366, 35] width 11 height 11
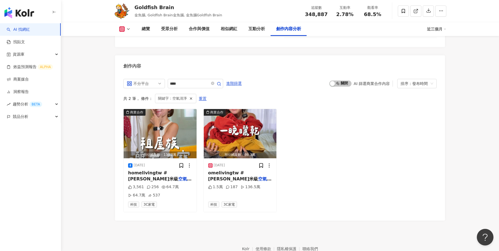
scroll to position [1700, 0]
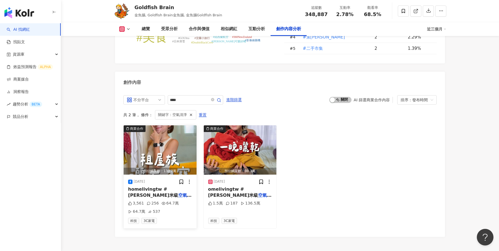
click at [158, 187] on span "homelivingtw #飛利浦奈米級" at bounding box center [153, 192] width 50 height 11
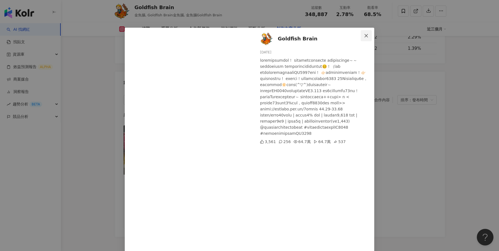
click at [370, 35] on span "Close" at bounding box center [366, 36] width 11 height 4
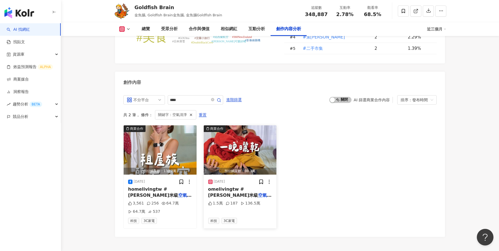
click at [238, 187] on div "omelivingtw #飛利浦奈米級 空氣清淨 機白小奈AC1715 #飛利浦" at bounding box center [240, 193] width 64 height 12
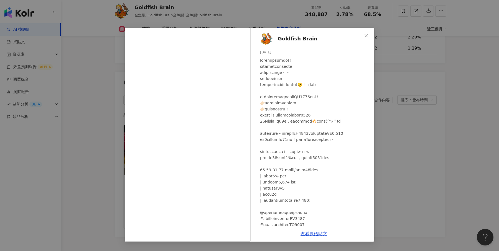
click at [407, 110] on div "Goldfish Brain 2024/10/23 1.5萬 187 136.5萬 查看原始貼文" at bounding box center [249, 125] width 499 height 251
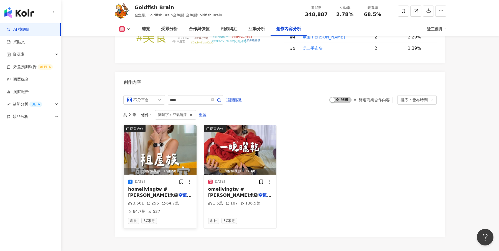
click at [150, 199] on span "機白小奈AC1715 #飛利浦" at bounding box center [158, 208] width 60 height 18
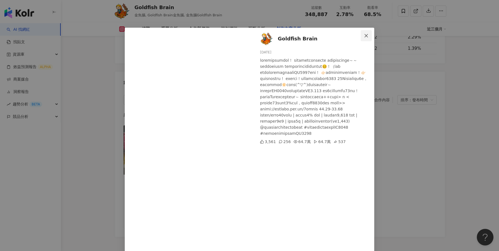
click at [368, 39] on button "Close" at bounding box center [366, 35] width 11 height 11
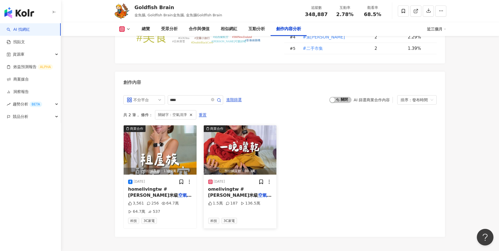
click at [242, 199] on span "機白小奈AC1715 #飛利浦" at bounding box center [238, 208] width 60 height 18
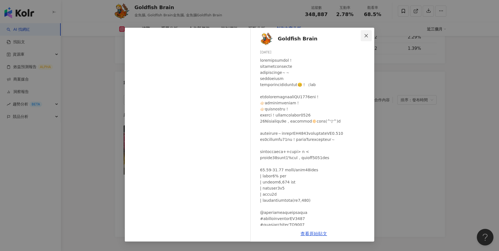
click at [369, 36] on span "Close" at bounding box center [366, 36] width 11 height 4
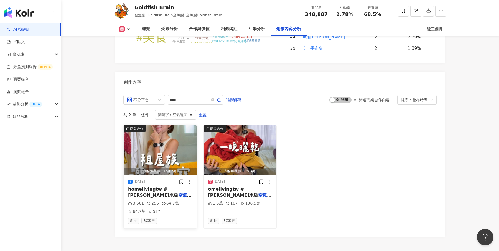
click at [164, 199] on span "機白小奈AC1715 #飛利浦" at bounding box center [158, 208] width 60 height 18
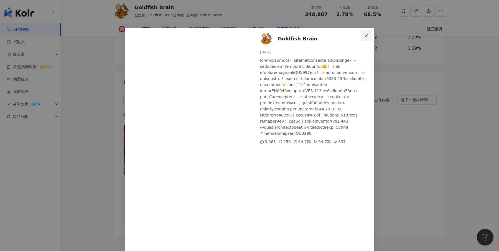
click at [364, 37] on span "Close" at bounding box center [366, 36] width 11 height 4
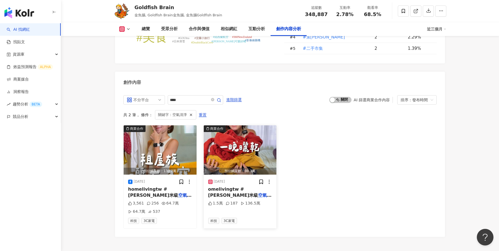
click at [230, 199] on span "機白小奈AC1715 #飛利浦" at bounding box center [238, 208] width 60 height 18
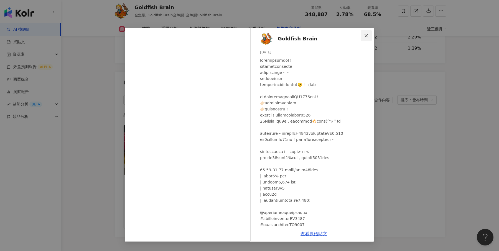
click at [366, 38] on button "Close" at bounding box center [366, 35] width 11 height 11
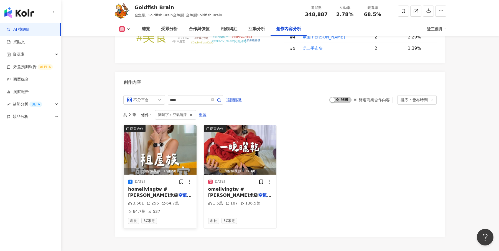
click at [160, 179] on div "2024/10/23 homelivingtw #飛利浦奈米級 空氣清淨 機白小奈AC1715 #飛利浦 3,561 256 64.7萬 64.7萬 537 …" at bounding box center [160, 202] width 73 height 54
click at [166, 199] on span "機白小奈AC1715 #飛利浦" at bounding box center [158, 208] width 60 height 18
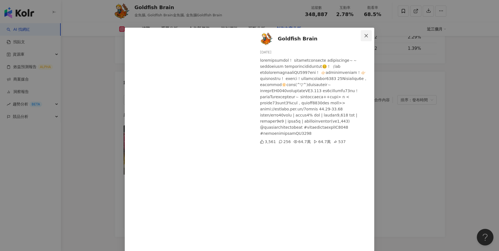
click at [366, 38] on icon "close" at bounding box center [366, 36] width 4 height 4
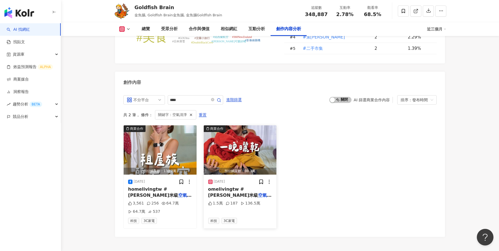
click at [241, 187] on span "omelivingtw #飛利浦奈米級" at bounding box center [233, 192] width 50 height 11
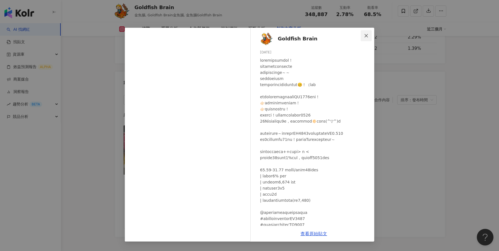
click at [363, 36] on span "Close" at bounding box center [366, 36] width 11 height 4
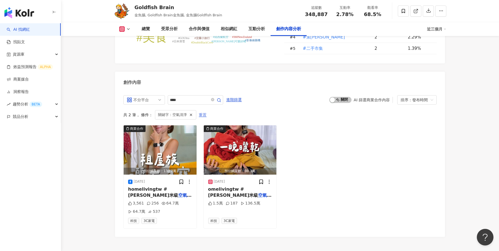
click at [202, 111] on span "重置" at bounding box center [203, 115] width 8 height 9
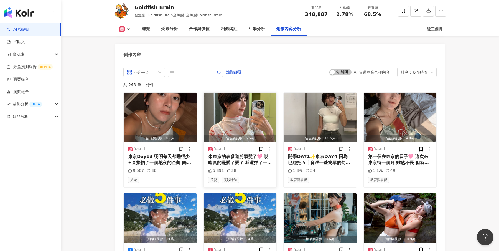
scroll to position [1705, 0]
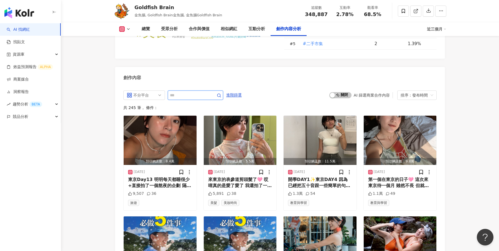
click at [191, 92] on input "text" at bounding box center [189, 95] width 39 height 7
click at [27, 32] on link "AI 找網紅" at bounding box center [18, 30] width 23 height 6
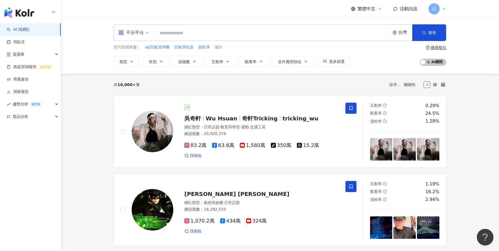
click at [142, 36] on div "不分平台" at bounding box center [131, 32] width 26 height 9
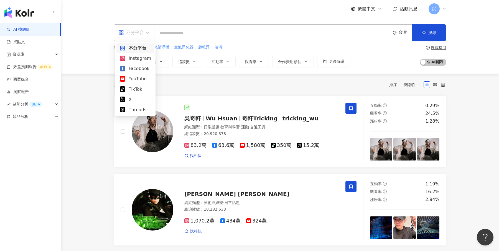
click at [249, 74] on div "共 10,000+ 筆 排序： 關聯性" at bounding box center [280, 85] width 333 height 22
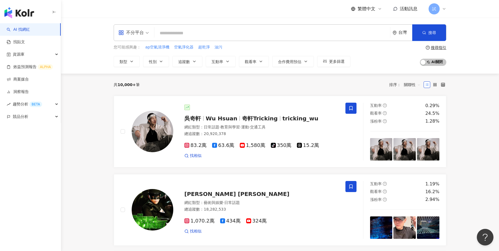
click at [204, 37] on input "search" at bounding box center [272, 33] width 231 height 11
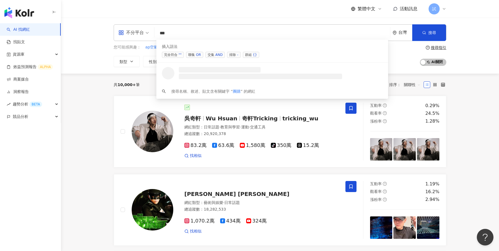
click at [216, 55] on div "AND" at bounding box center [218, 55] width 7 height 6
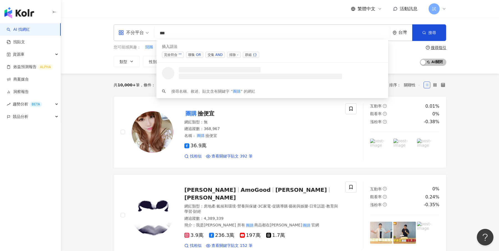
click at [218, 55] on div "AND" at bounding box center [218, 55] width 7 height 6
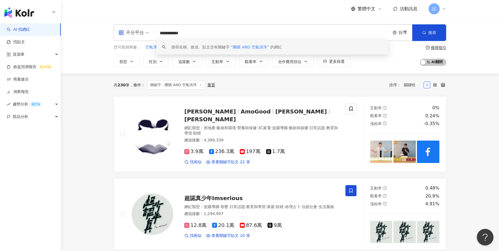
click at [207, 30] on input "**********" at bounding box center [272, 33] width 231 height 11
click at [204, 35] on input "**********" at bounding box center [272, 33] width 231 height 11
click at [467, 43] on div "**********" at bounding box center [280, 46] width 438 height 56
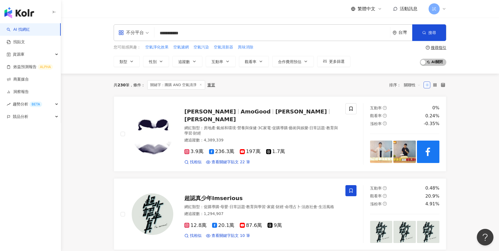
click at [210, 31] on input "**********" at bounding box center [272, 33] width 231 height 11
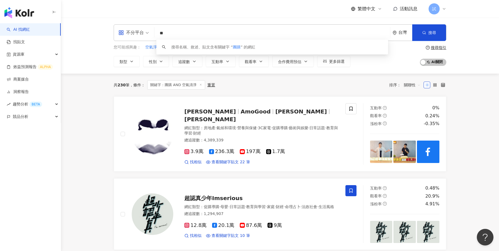
type input "*"
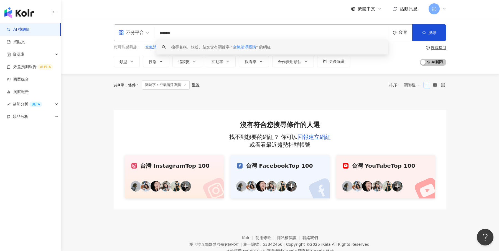
click at [195, 28] on input "******" at bounding box center [272, 33] width 231 height 11
click at [210, 33] on input "******" at bounding box center [272, 33] width 231 height 11
type input "*"
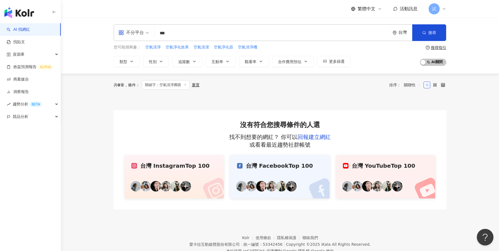
type input "*"
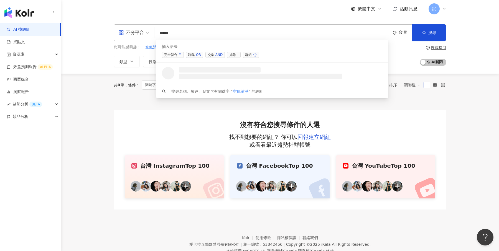
click at [215, 53] on div "AND" at bounding box center [218, 55] width 7 height 6
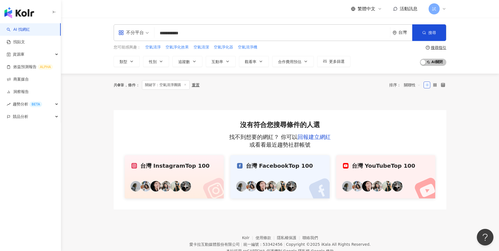
type input "**********"
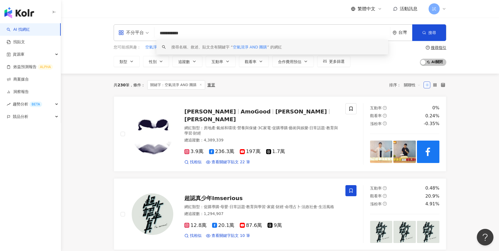
click at [379, 67] on div "**********" at bounding box center [280, 46] width 438 height 56
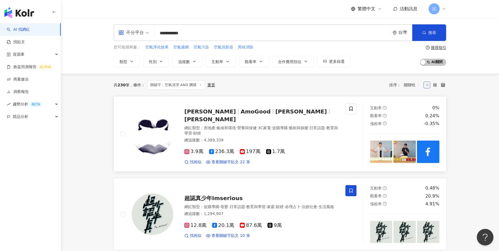
click at [311, 113] on div "谷阿莫 AmoGood 谷阿莫 AmoGood 谷阿" at bounding box center [261, 116] width 154 height 16
click at [343, 64] on button "更多篩選" at bounding box center [333, 61] width 33 height 11
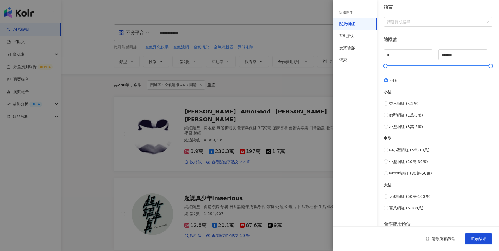
scroll to position [166, 0]
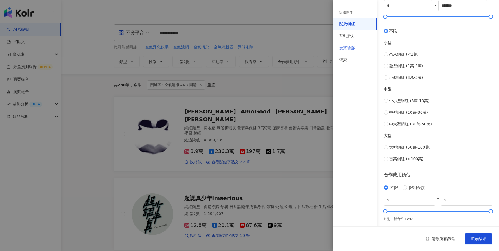
click at [356, 42] on div "受眾輪廓" at bounding box center [355, 48] width 44 height 12
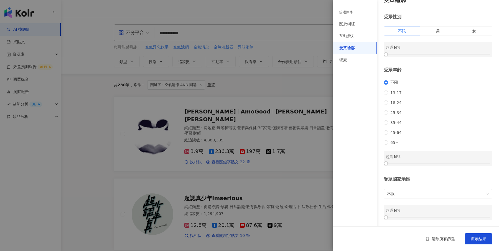
scroll to position [20, 0]
click at [349, 57] on div "獨家" at bounding box center [355, 60] width 44 height 12
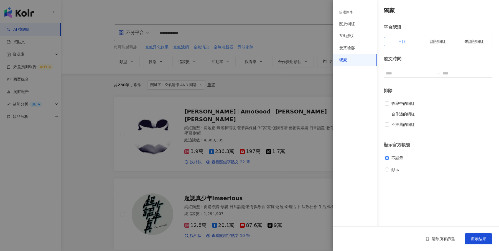
scroll to position [0, 0]
click at [403, 75] on input at bounding box center [410, 73] width 48 height 6
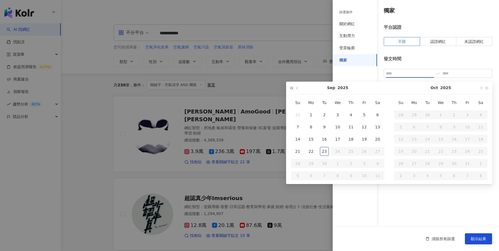
click at [290, 89] on button "button" at bounding box center [291, 88] width 6 height 12
click at [478, 89] on button "button" at bounding box center [481, 88] width 6 height 12
click at [484, 88] on button "button" at bounding box center [481, 88] width 6 height 12
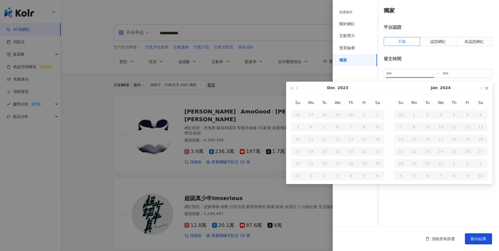
click at [486, 88] on span "button" at bounding box center [487, 88] width 3 height 3
click at [298, 89] on button "button" at bounding box center [297, 88] width 6 height 12
type input "**********"
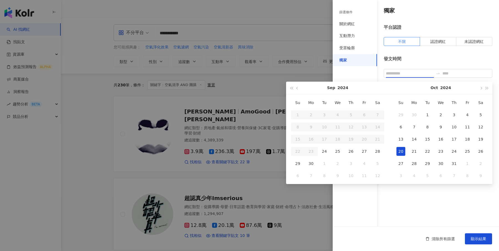
type input "**********"
click at [298, 77] on div at bounding box center [249, 125] width 499 height 251
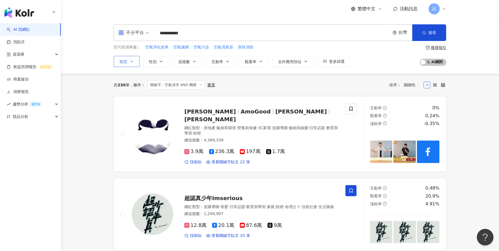
click at [130, 59] on icon "button" at bounding box center [131, 61] width 4 height 4
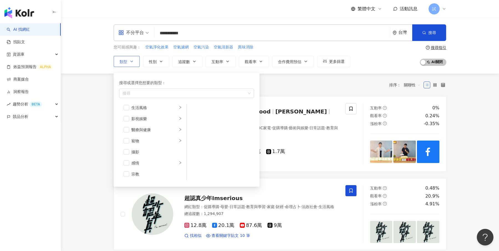
scroll to position [128, 0]
click at [291, 76] on div "共 230 筆 條件 ： 關鍵字：空氣清淨 AND 團購 重置 排序： 關聯性" at bounding box center [280, 85] width 333 height 23
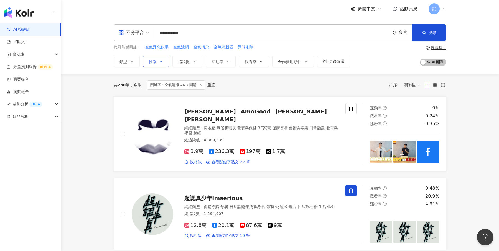
click at [154, 61] on span "性別" at bounding box center [153, 62] width 8 height 4
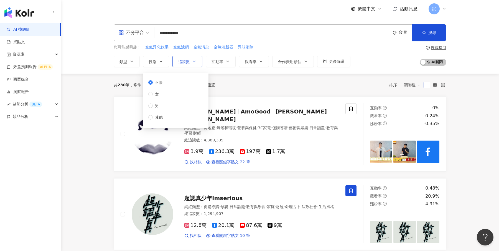
click at [193, 61] on icon "button" at bounding box center [194, 61] width 4 height 4
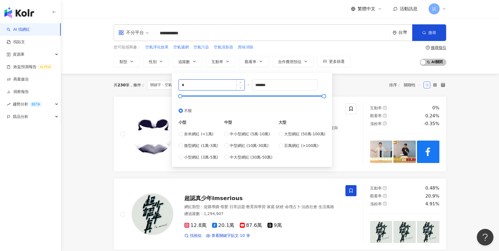
click at [216, 81] on input "*" at bounding box center [212, 85] width 66 height 11
click at [261, 82] on input "*******" at bounding box center [285, 85] width 66 height 11
click at [393, 68] on div "**********" at bounding box center [280, 46] width 438 height 56
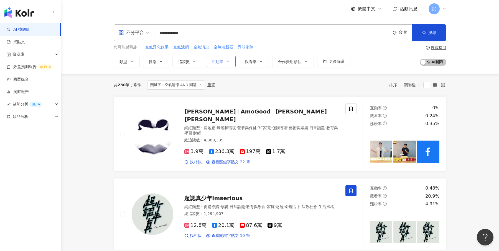
click at [212, 62] on span "互動率" at bounding box center [218, 62] width 12 height 4
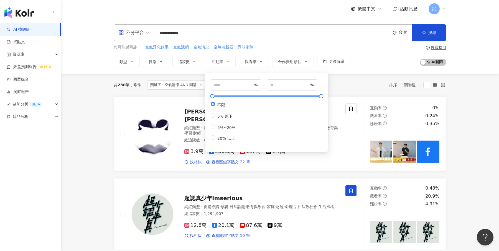
click at [358, 64] on div "您可能感興趣： 空氣淨化效果 空氣濾網 空氣污染 空氣清新器 異味消除 類型 性別 追蹤數 互動率 觀看率 合作費用預估 更多篩選 篩選條件 關於網紅 互動潛…" at bounding box center [280, 55] width 333 height 23
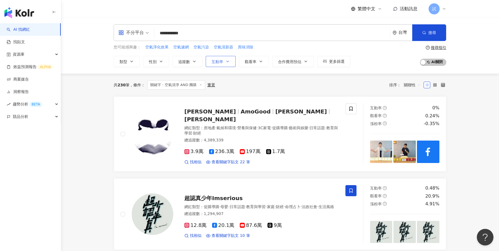
click at [223, 57] on button "互動率" at bounding box center [221, 61] width 30 height 11
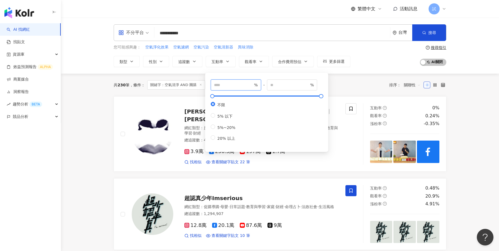
click at [223, 83] on input "number" at bounding box center [233, 85] width 39 height 6
type input "*"
click at [256, 65] on button "觀看率" at bounding box center [254, 61] width 30 height 11
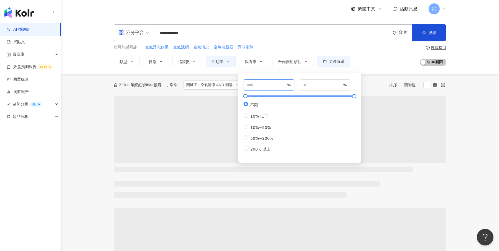
click at [264, 87] on input "number" at bounding box center [266, 85] width 39 height 6
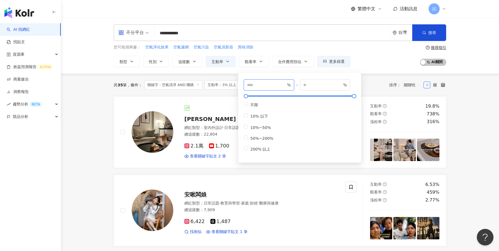
type input "**"
click at [367, 64] on div "您可能感興趣： 空氣淨化效果 空氣濾網 空氣污染 空氣清新器 異味消除 類型 性別 追蹤數 互動率 觀看率 合作費用預估 更多篩選 篩選條件 關於網紅 互動潛…" at bounding box center [280, 55] width 333 height 23
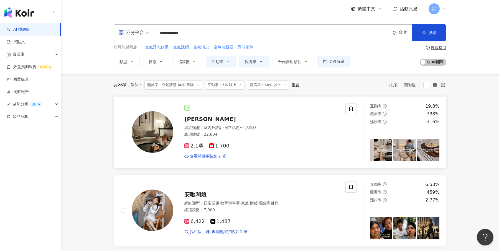
click at [277, 127] on div "網紅類型 ： 室內外設計 · 日常話題 · 生活風格" at bounding box center [261, 128] width 154 height 6
click at [340, 63] on span "更多篩選" at bounding box center [337, 61] width 16 height 4
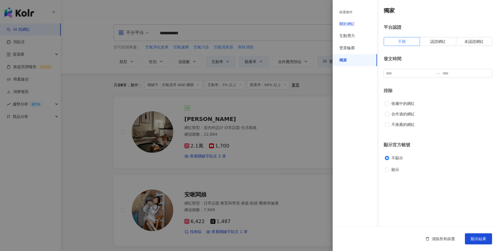
click at [353, 26] on div "關於網紅" at bounding box center [347, 24] width 16 height 6
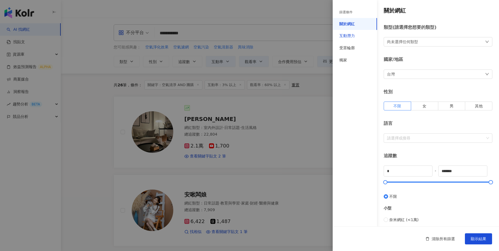
click at [350, 37] on div "互動潛力" at bounding box center [347, 36] width 16 height 6
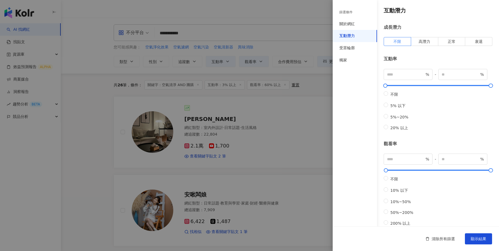
scroll to position [130, 0]
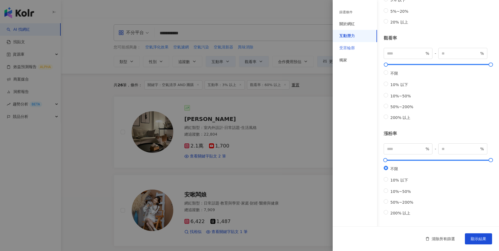
click at [356, 49] on div "受眾輪廓" at bounding box center [355, 48] width 44 height 12
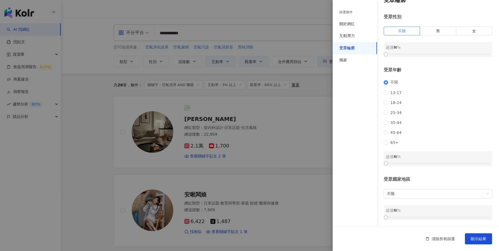
scroll to position [0, 0]
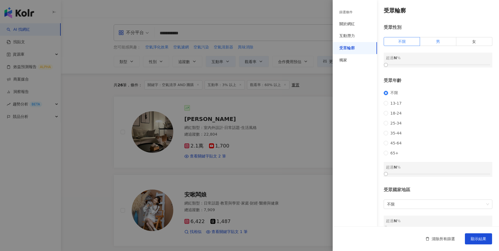
click at [441, 42] on label "男" at bounding box center [438, 41] width 36 height 9
drag, startPoint x: 388, startPoint y: 65, endPoint x: 383, endPoint y: 67, distance: 4.7
click at [383, 67] on div "受眾輪廓 受眾性別 不限 男 女 男 超過 4 % 受眾年齡 不限 13-17 18-24 25-34 35-44 45-64 65+ 超過 N % 受眾國家…" at bounding box center [416, 119] width 166 height 238
click at [358, 70] on div "篩選條件 關於網紅 互動潛力 受眾輪廓 獨家" at bounding box center [355, 129] width 44 height 245
click at [349, 61] on div "獨家" at bounding box center [355, 60] width 44 height 12
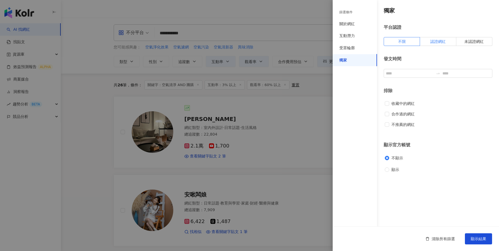
click at [443, 44] on label "認證網紅" at bounding box center [438, 41] width 36 height 9
click at [484, 238] on span "顯示結果" at bounding box center [479, 239] width 16 height 4
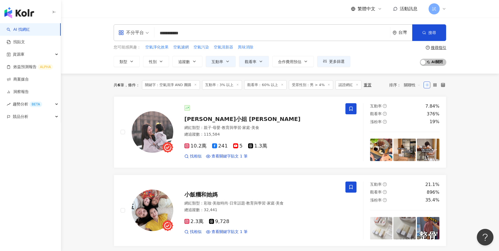
click at [365, 86] on div "重置" at bounding box center [368, 85] width 8 height 4
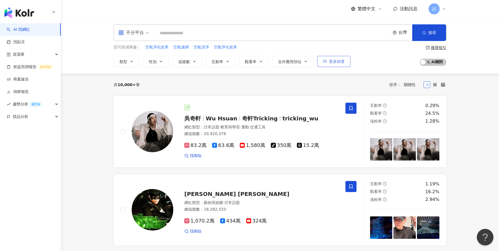
click at [336, 64] on button "更多篩選" at bounding box center [333, 61] width 33 height 11
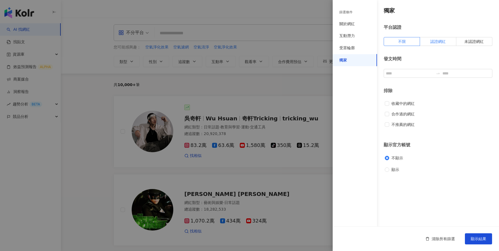
click at [433, 45] on label "認證網紅" at bounding box center [438, 41] width 36 height 9
click at [470, 236] on button "顯示結果" at bounding box center [478, 239] width 27 height 11
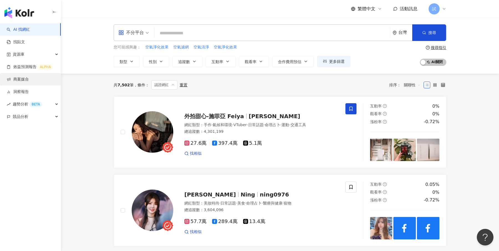
click at [20, 79] on link "商案媒合" at bounding box center [18, 80] width 22 height 6
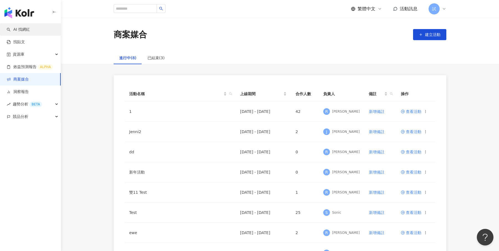
click at [30, 28] on link "AI 找網紅" at bounding box center [18, 30] width 23 height 6
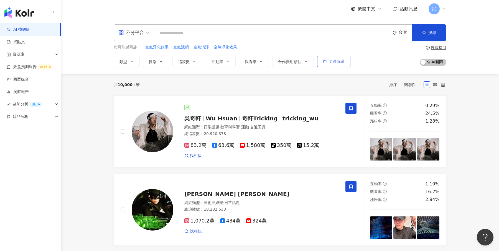
click at [339, 63] on span "更多篩選" at bounding box center [337, 61] width 16 height 4
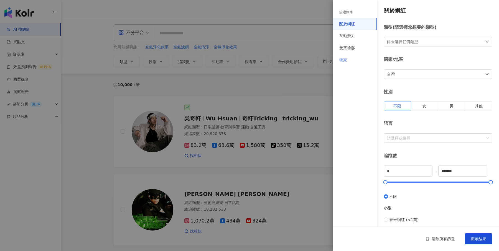
click at [351, 62] on div "獨家" at bounding box center [355, 60] width 44 height 12
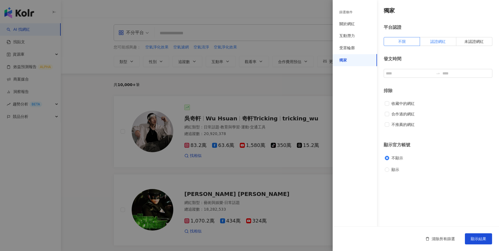
click at [438, 44] on label "認證網紅" at bounding box center [438, 41] width 36 height 9
click at [475, 239] on span "顯示結果" at bounding box center [479, 239] width 16 height 4
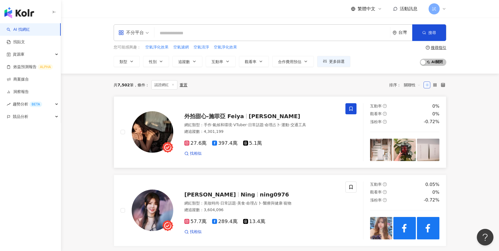
scroll to position [39, 0]
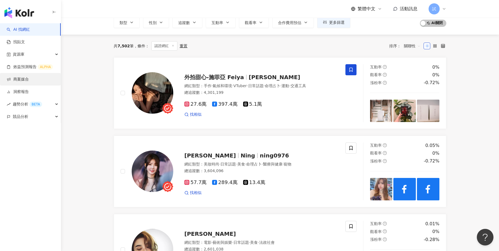
click at [29, 80] on link "商案媒合" at bounding box center [18, 80] width 22 height 6
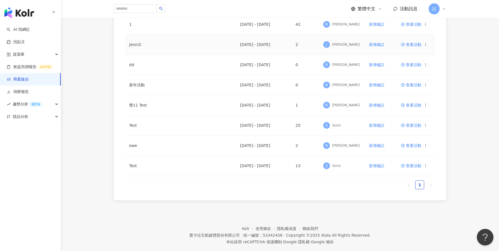
scroll to position [97, 0]
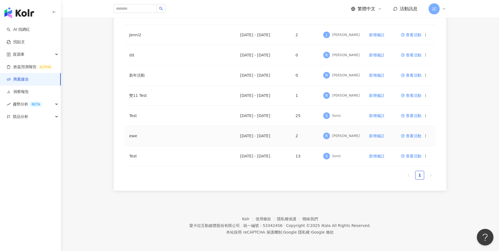
click at [414, 135] on span "查看活動" at bounding box center [411, 136] width 21 height 4
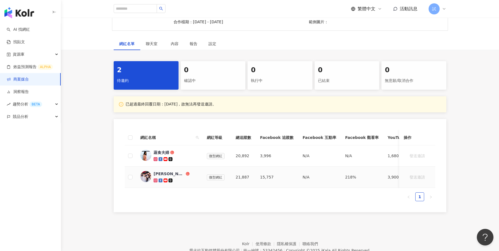
scroll to position [77, 0]
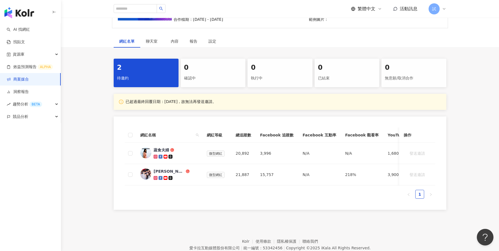
click at [33, 16] on img "button" at bounding box center [19, 12] width 30 height 11
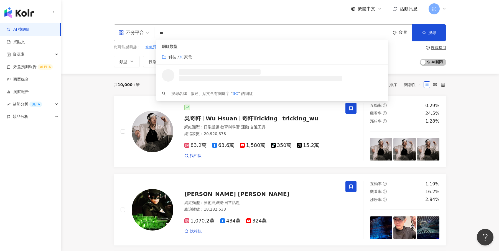
type input "*"
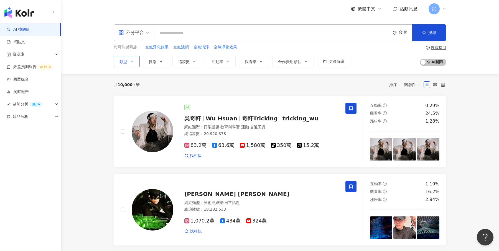
click at [130, 63] on icon "button" at bounding box center [131, 61] width 4 height 4
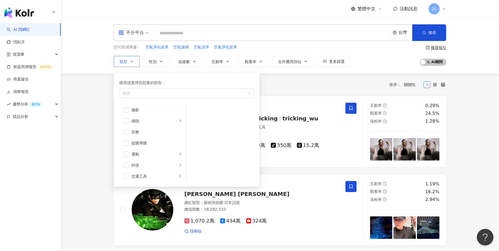
scroll to position [168, 0]
click at [126, 166] on span "button" at bounding box center [127, 165] width 6 height 6
click at [170, 165] on div "科技" at bounding box center [154, 165] width 46 height 6
click at [297, 89] on div "共 10,000+ 筆 排序： 關聯性" at bounding box center [280, 85] width 333 height 22
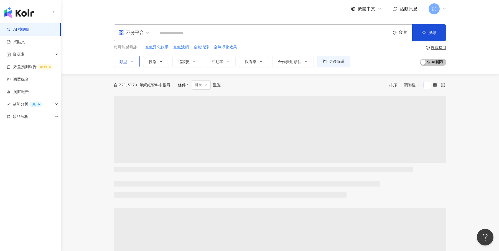
click at [131, 62] on icon "button" at bounding box center [131, 61] width 4 height 4
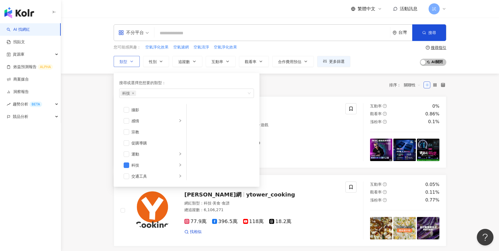
scroll to position [192, 0]
click at [126, 141] on span "button" at bounding box center [127, 141] width 6 height 6
click at [294, 86] on div "共 4,123 筆 條件 ： 科技 重置 排序： 關聯性" at bounding box center [280, 84] width 333 height 9
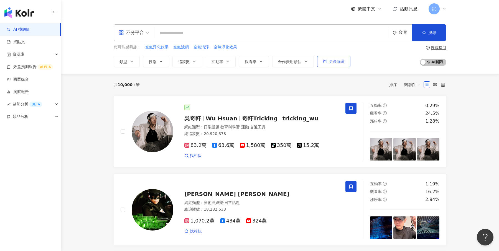
click at [331, 63] on button "更多篩選" at bounding box center [333, 61] width 33 height 11
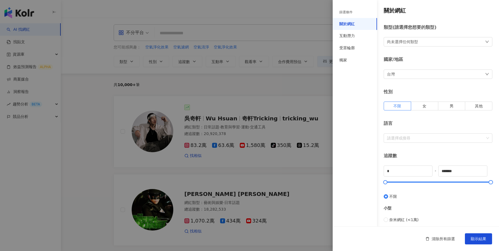
click at [302, 98] on div at bounding box center [249, 125] width 499 height 251
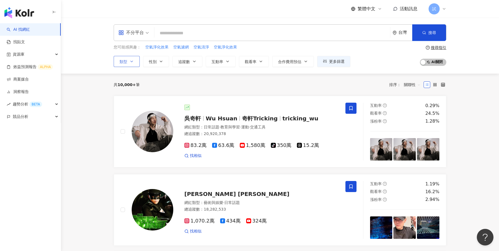
click at [129, 58] on button "類型" at bounding box center [127, 61] width 26 height 11
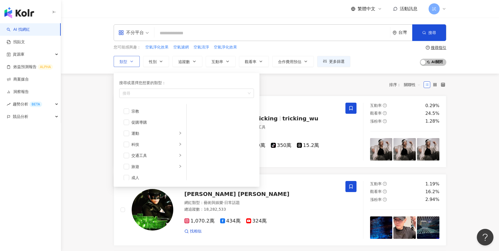
scroll to position [192, 0]
click at [144, 141] on div "科技" at bounding box center [154, 141] width 46 height 6
click at [128, 142] on span "button" at bounding box center [127, 141] width 6 height 6
click at [284, 83] on div "共 10,000+ 筆 排序： 關聯性" at bounding box center [280, 84] width 333 height 9
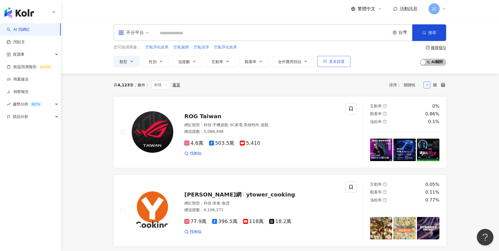
click at [334, 64] on button "更多篩選" at bounding box center [333, 61] width 33 height 11
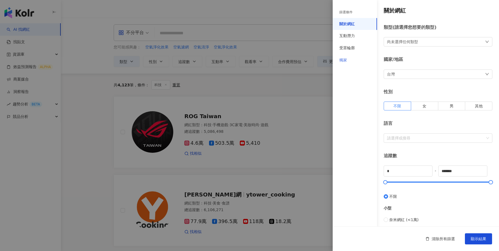
click at [347, 64] on div "獨家" at bounding box center [355, 60] width 44 height 12
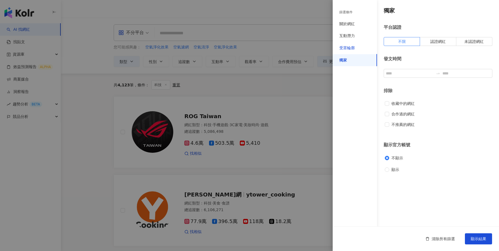
click at [345, 49] on div "受眾輪廓" at bounding box center [347, 48] width 16 height 6
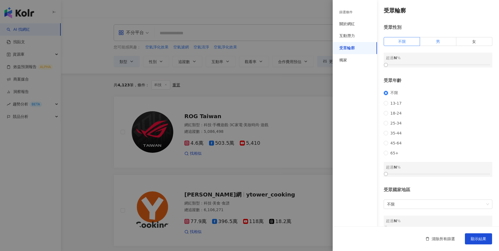
click at [437, 42] on span "男" at bounding box center [438, 41] width 4 height 4
drag, startPoint x: 386, startPoint y: 63, endPoint x: 438, endPoint y: 68, distance: 52.1
click at [438, 67] on div at bounding box center [437, 64] width 3 height 3
click at [484, 236] on button "顯示結果" at bounding box center [478, 239] width 27 height 11
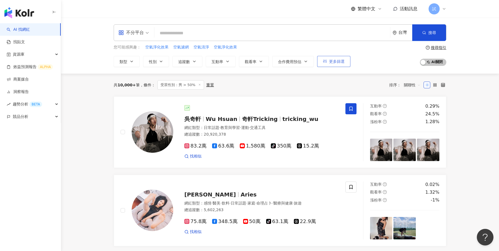
click at [340, 62] on span "更多篩選" at bounding box center [337, 61] width 16 height 4
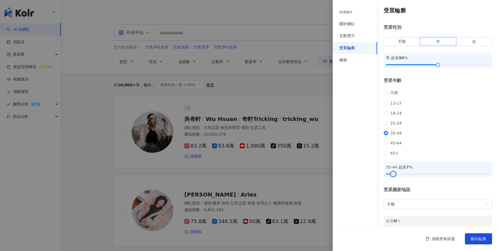
drag, startPoint x: 388, startPoint y: 184, endPoint x: 396, endPoint y: 187, distance: 8.2
click at [395, 176] on div at bounding box center [393, 174] width 3 height 3
click at [333, 133] on div "篩選條件 關於網紅 互動潛力 受眾輪廓 獨家" at bounding box center [355, 129] width 44 height 245
click at [324, 93] on div at bounding box center [249, 125] width 499 height 251
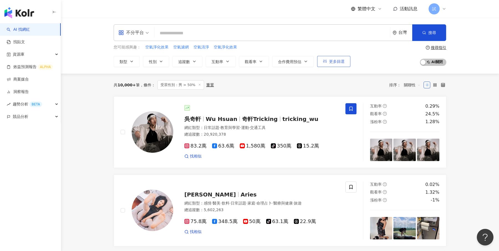
click at [336, 65] on button "更多篩選" at bounding box center [333, 61] width 33 height 11
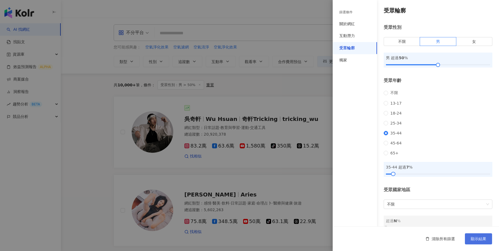
click at [480, 241] on span "顯示結果" at bounding box center [479, 239] width 16 height 4
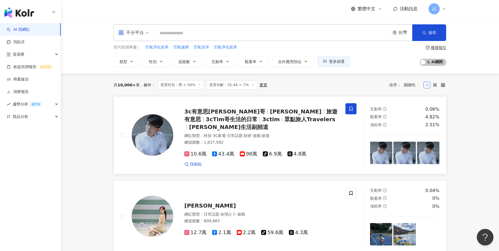
scroll to position [32, 0]
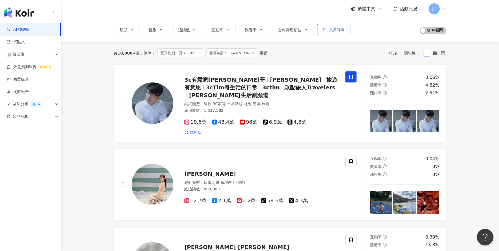
click at [332, 33] on button "更多篩選" at bounding box center [333, 29] width 33 height 11
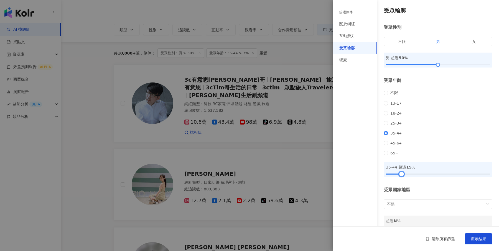
drag, startPoint x: 393, startPoint y: 182, endPoint x: 401, endPoint y: 183, distance: 8.6
click at [401, 176] on div at bounding box center [401, 174] width 3 height 3
click at [474, 235] on button "顯示結果" at bounding box center [478, 239] width 27 height 11
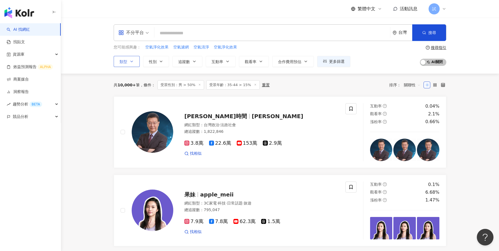
click at [133, 63] on icon "button" at bounding box center [131, 61] width 4 height 4
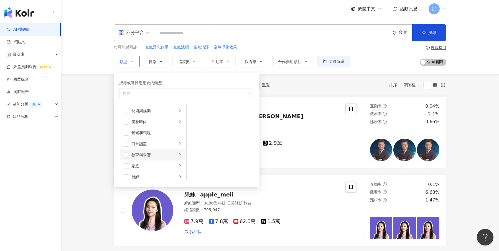
scroll to position [192, 0]
click at [128, 142] on span "button" at bounding box center [127, 141] width 6 height 6
click at [306, 84] on div "共 10,000+ 筆 條件 ： 受眾性別：男 > 50% 受眾年齡：35-44 > 15% 重置 排序： 關聯性" at bounding box center [280, 84] width 333 height 9
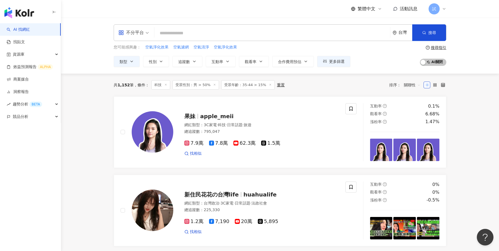
click at [204, 32] on input "search" at bounding box center [272, 33] width 231 height 11
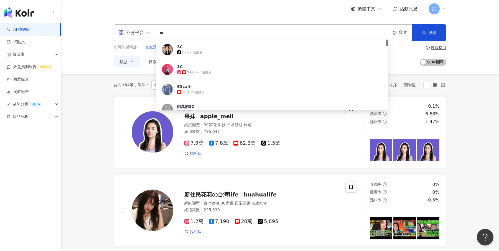
type input "*"
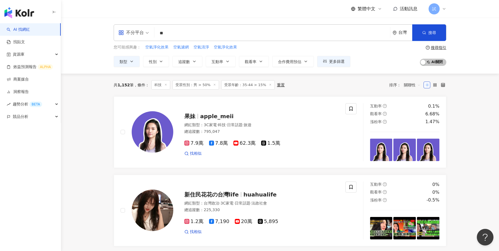
type input "*"
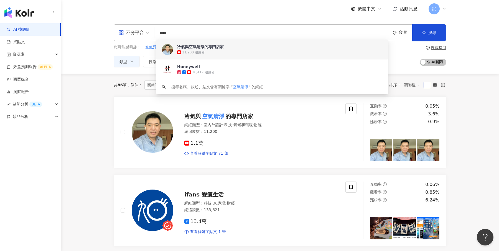
click at [478, 57] on div "不分平台 **** 台灣 搜尋 2eae81cf-1c40-41f3-ae06-497b3c8c3bac a042a014-7c47-459d-b11e-e2…" at bounding box center [280, 46] width 438 height 56
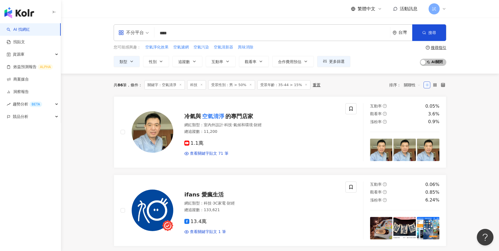
click at [219, 35] on input "****" at bounding box center [272, 33] width 231 height 11
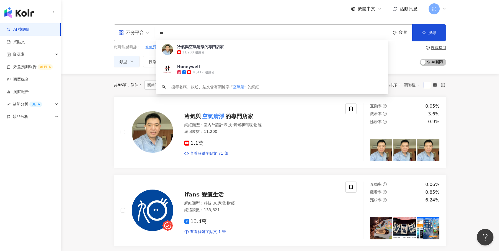
type input "*"
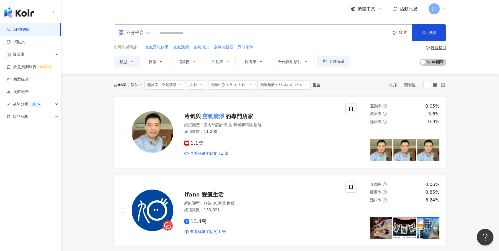
click at [314, 83] on div "重置" at bounding box center [317, 85] width 8 height 4
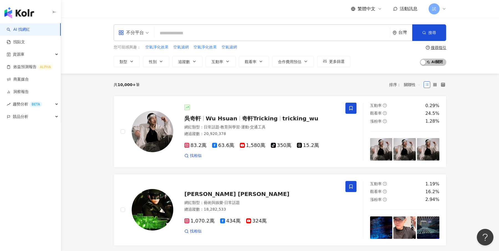
click at [300, 31] on input "search" at bounding box center [272, 33] width 231 height 11
type input "*"
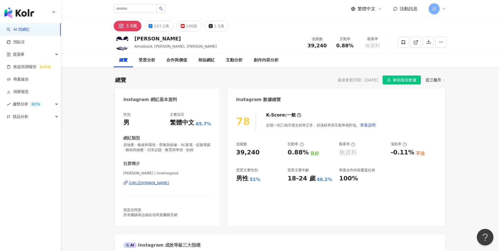
click at [442, 80] on icon at bounding box center [443, 80] width 3 height 3
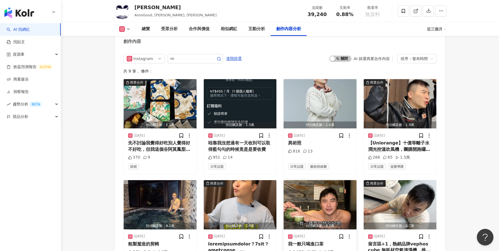
scroll to position [1502, 0]
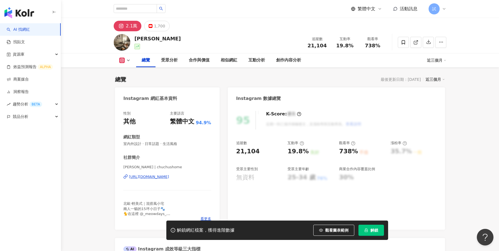
click at [363, 230] on button "解鎖" at bounding box center [371, 230] width 26 height 11
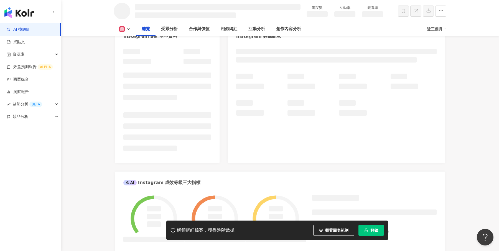
scroll to position [64, 0]
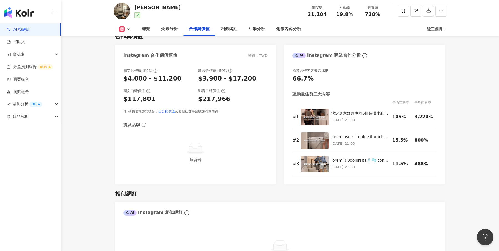
scroll to position [696, 0]
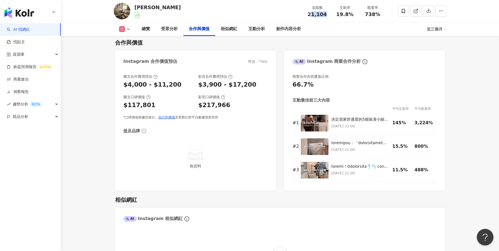
drag, startPoint x: 311, startPoint y: 14, endPoint x: 328, endPoint y: 15, distance: 17.2
click at [328, 15] on div "追蹤數 21,104" at bounding box center [317, 11] width 28 height 12
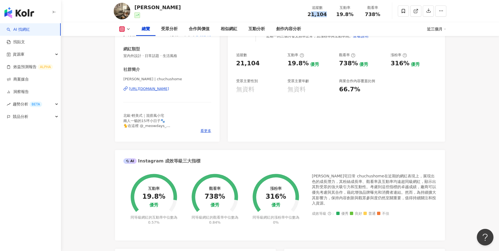
scroll to position [0, 0]
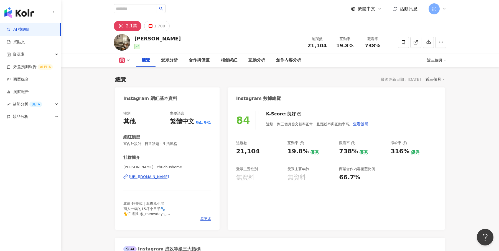
click at [312, 44] on span "21,104" at bounding box center [316, 46] width 19 height 6
drag, startPoint x: 310, startPoint y: 46, endPoint x: 375, endPoint y: 46, distance: 64.9
click at [375, 46] on div "追蹤數 21,104 互動率 19.8% 觀看率 738%" at bounding box center [344, 42] width 83 height 16
click at [375, 46] on span "738%" at bounding box center [373, 46] width 16 height 6
drag, startPoint x: 309, startPoint y: 46, endPoint x: 357, endPoint y: 43, distance: 47.5
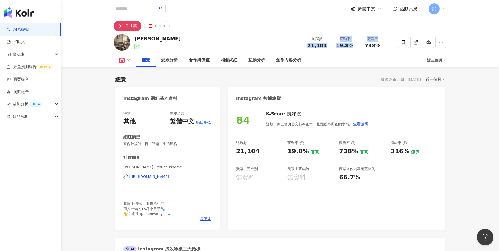
click at [357, 43] on div "追蹤數 21,104 互動率 19.8% 觀看率 738%" at bounding box center [344, 42] width 83 height 16
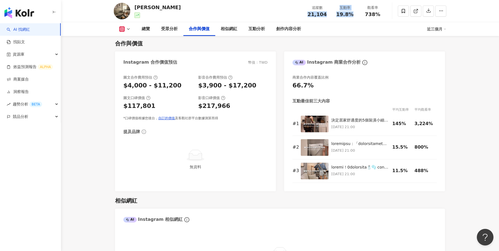
scroll to position [674, 0]
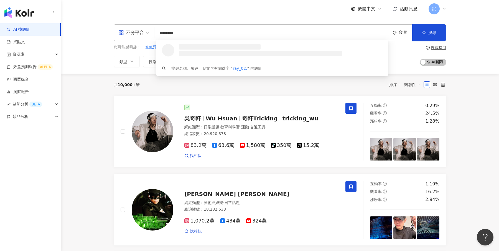
type input "*********"
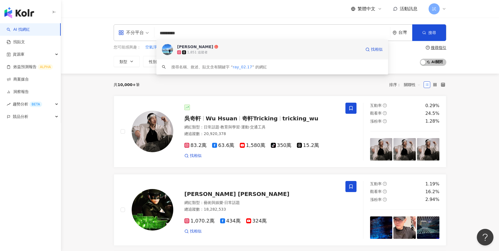
click at [212, 46] on span "[PERSON_NAME]" at bounding box center [269, 47] width 184 height 6
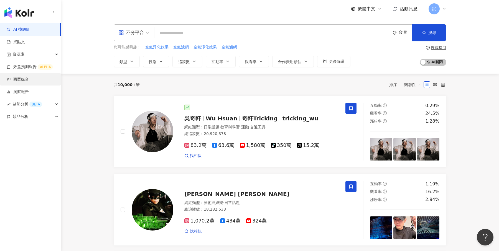
click at [29, 82] on link "商案媒合" at bounding box center [18, 80] width 22 height 6
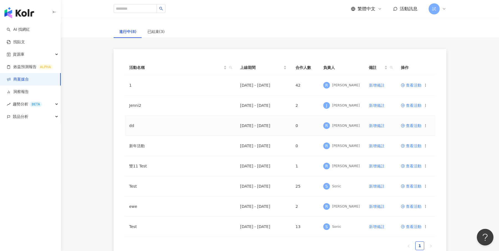
scroll to position [34, 0]
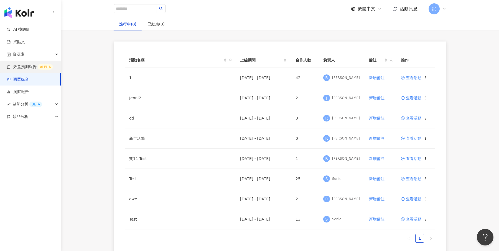
click at [31, 68] on link "效益預測報告 ALPHA" at bounding box center [30, 67] width 46 height 6
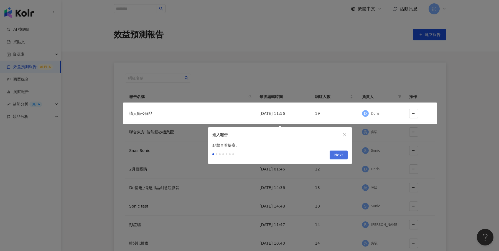
click at [341, 157] on span "Next" at bounding box center [338, 155] width 9 height 9
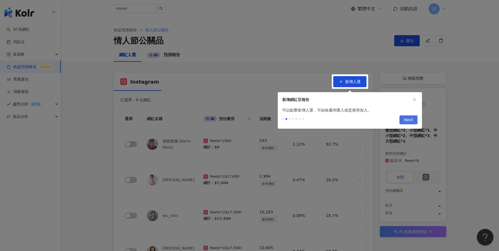
click at [409, 120] on span "Next" at bounding box center [408, 120] width 9 height 9
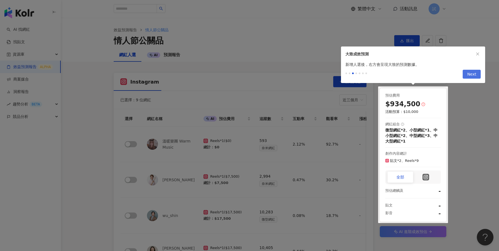
click at [476, 72] on button "Next" at bounding box center [472, 74] width 18 height 9
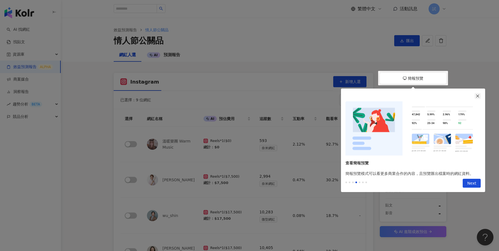
click at [478, 97] on icon "close" at bounding box center [478, 96] width 4 height 4
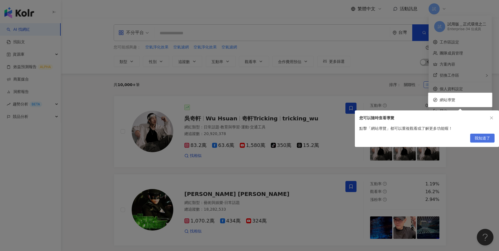
click at [487, 135] on span "我知道了" at bounding box center [483, 138] width 16 height 9
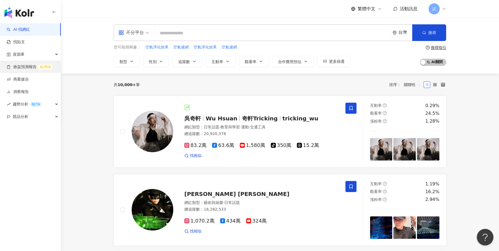
click at [30, 67] on link "效益預測報告 ALPHA" at bounding box center [30, 67] width 46 height 6
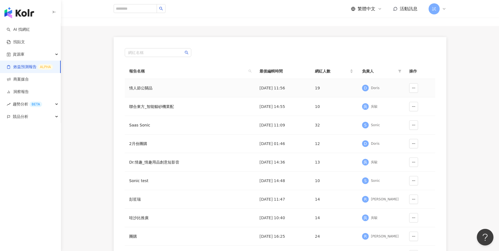
scroll to position [27, 0]
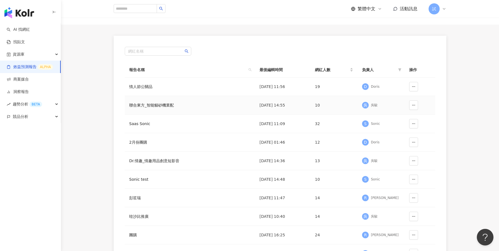
click at [223, 105] on td "聯合東方_智能貓砂機業配" at bounding box center [190, 105] width 130 height 19
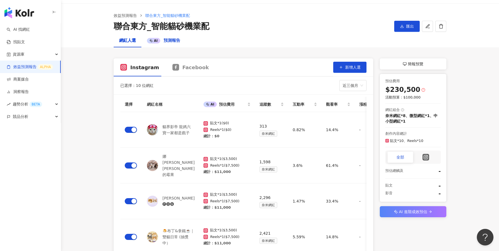
click at [169, 39] on span "預測報告" at bounding box center [172, 40] width 17 height 5
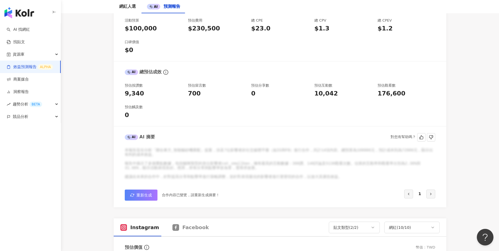
scroll to position [121, 0]
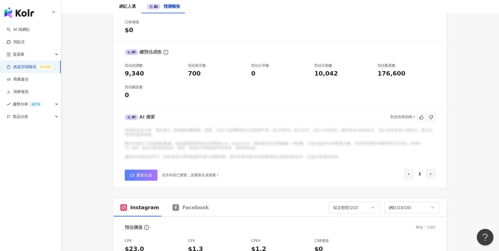
click at [148, 175] on span "重新生成" at bounding box center [144, 175] width 16 height 4
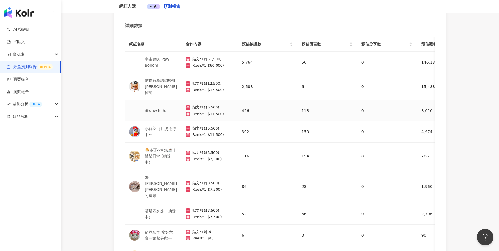
scroll to position [432, 0]
click at [29, 89] on link "洞察報告" at bounding box center [18, 92] width 22 height 6
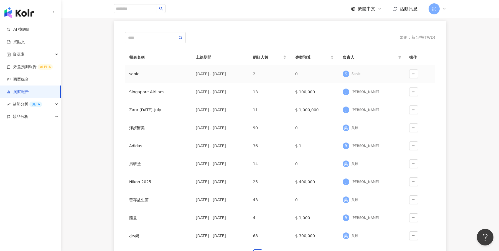
scroll to position [45, 0]
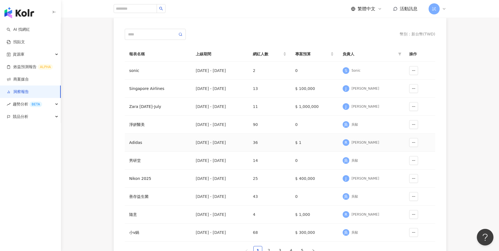
click at [137, 142] on div "Adidas" at bounding box center [158, 143] width 58 height 6
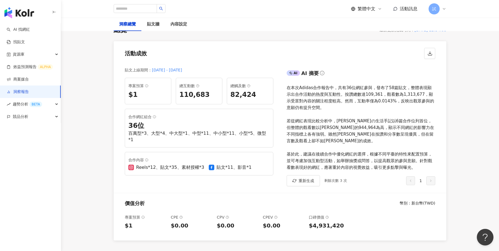
scroll to position [24, 0]
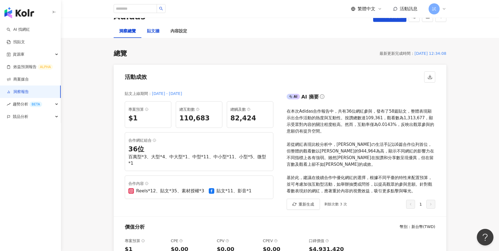
click at [156, 33] on div "貼文牆" at bounding box center [153, 31] width 12 height 7
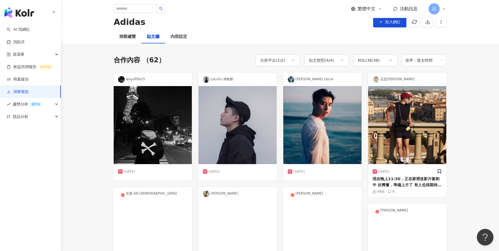
scroll to position [10, 0]
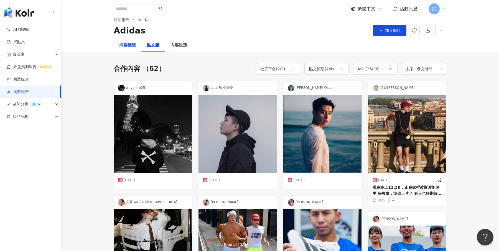
click at [135, 48] on div "洞察總覽" at bounding box center [127, 45] width 17 height 7
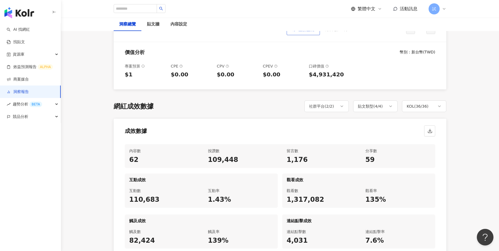
scroll to position [244, 0]
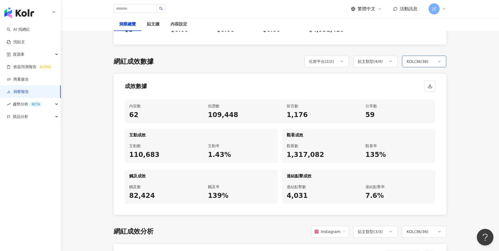
click at [438, 59] on div "KOL ( 36 / 36 )" at bounding box center [424, 62] width 44 height 12
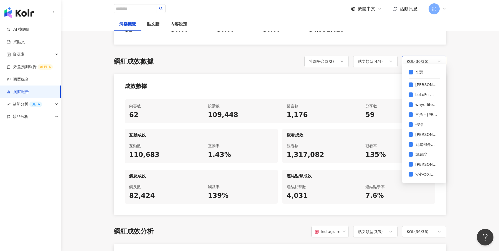
click at [438, 59] on div "KOL ( 36 / 36 )" at bounding box center [424, 62] width 44 height 12
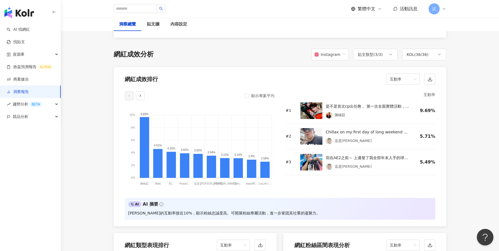
scroll to position [422, 0]
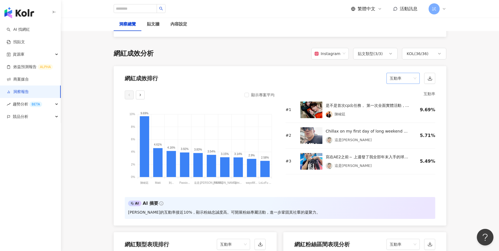
click at [409, 75] on span "互動率" at bounding box center [403, 78] width 27 height 11
click at [406, 103] on div "互動數" at bounding box center [403, 103] width 24 height 6
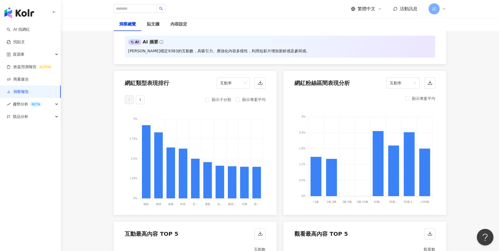
scroll to position [582, 0]
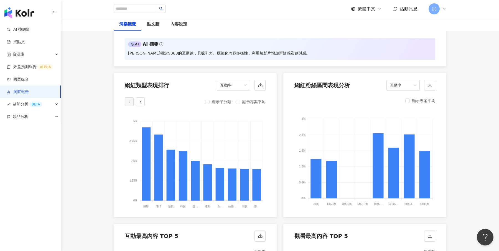
click at [398, 85] on div "網紅粉絲區間表現分析 互動率" at bounding box center [364, 83] width 163 height 21
click at [404, 80] on span "互動率" at bounding box center [403, 85] width 27 height 11
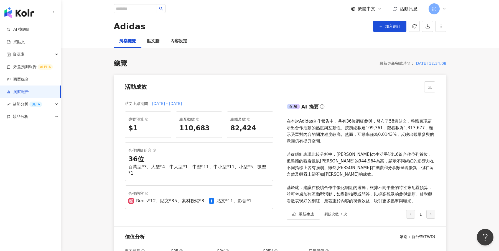
scroll to position [0, 0]
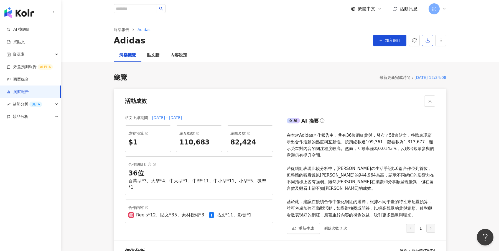
click at [429, 40] on polyline "button" at bounding box center [428, 40] width 2 height 1
click at [433, 52] on span "匯出 PPT" at bounding box center [435, 54] width 19 height 6
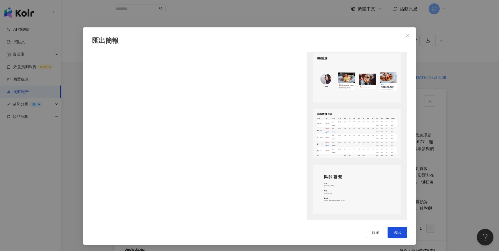
scroll to position [606, 0]
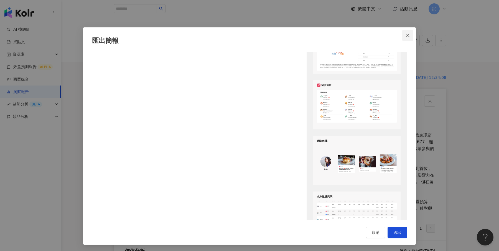
click at [411, 31] on button "Close" at bounding box center [407, 35] width 11 height 11
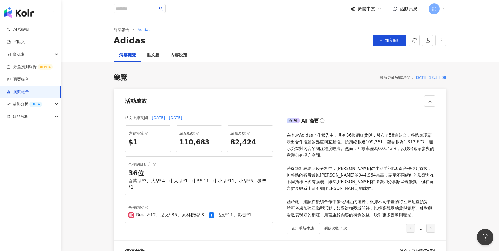
scroll to position [0, 0]
click at [51, 107] on div "趨勢分析 BETA" at bounding box center [30, 104] width 61 height 12
click at [39, 118] on link "Hashtag 排行" at bounding box center [25, 117] width 25 height 6
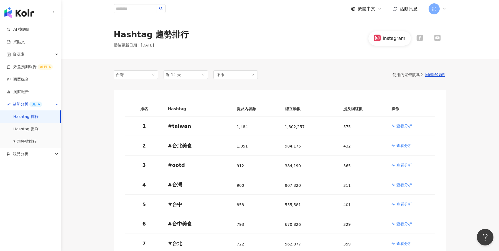
click at [31, 12] on img "button" at bounding box center [19, 12] width 30 height 11
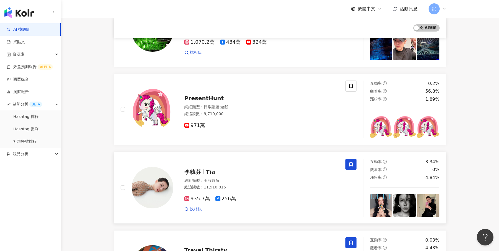
scroll to position [185, 0]
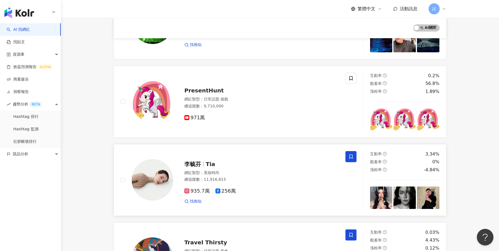
click at [352, 156] on icon at bounding box center [350, 156] width 5 height 5
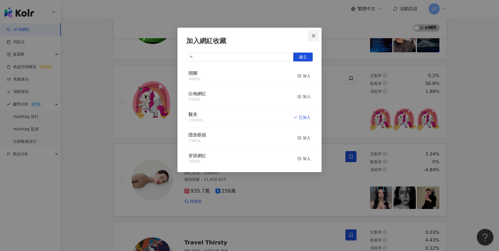
click at [314, 39] on button "Close" at bounding box center [313, 35] width 11 height 11
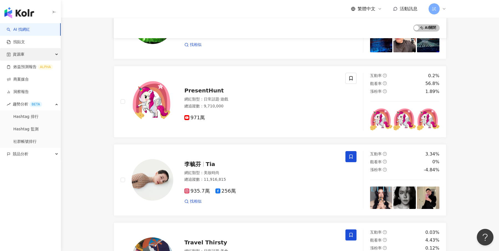
click at [22, 52] on span "資源庫" at bounding box center [19, 54] width 12 height 12
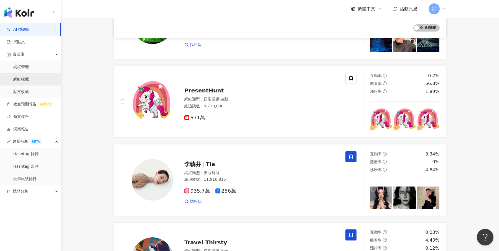
click at [26, 77] on link "網紅收藏" at bounding box center [21, 80] width 16 height 6
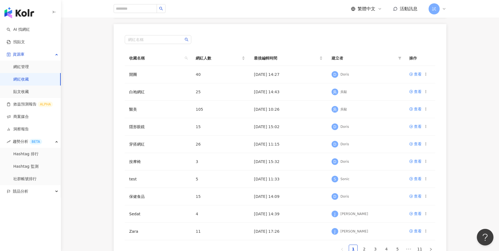
scroll to position [63, 0]
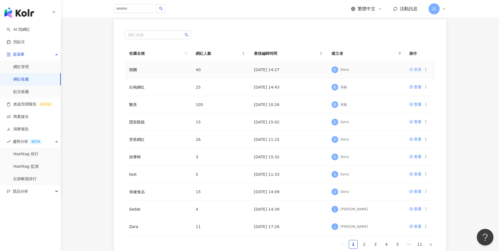
click at [418, 70] on div "查看" at bounding box center [418, 70] width 8 height 6
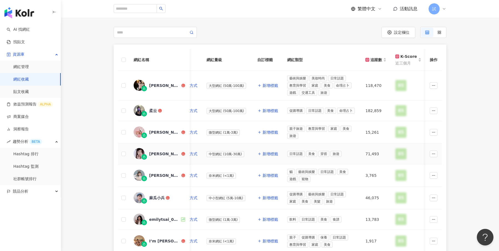
scroll to position [31, 0]
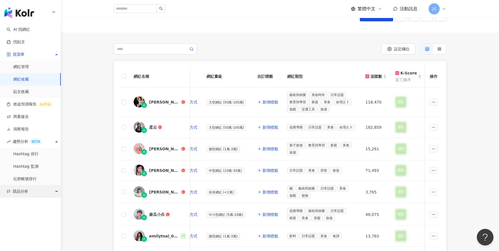
click at [38, 194] on div "競品分析" at bounding box center [30, 191] width 61 height 12
click at [32, 215] on link "關鍵字提及分析" at bounding box center [26, 217] width 27 height 6
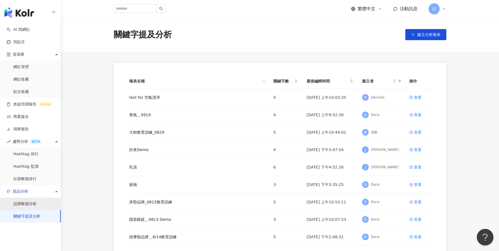
click at [34, 206] on link "品牌帳號分析" at bounding box center [24, 205] width 23 height 6
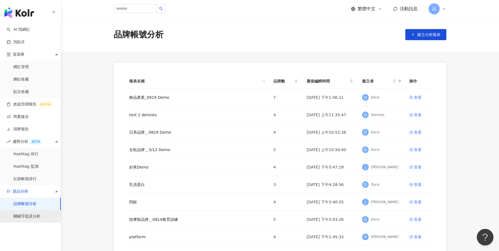
click at [28, 217] on link "關鍵字提及分析" at bounding box center [26, 217] width 27 height 6
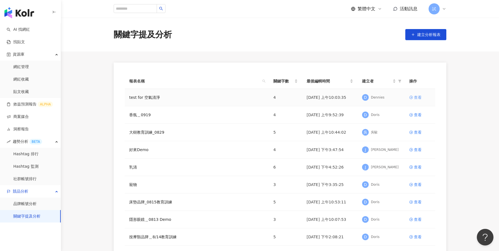
click at [419, 99] on div "查看" at bounding box center [418, 98] width 8 height 6
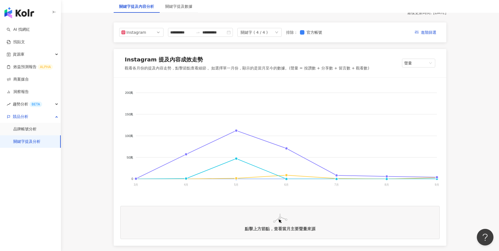
scroll to position [25, 0]
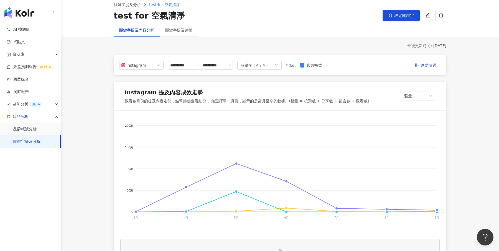
click at [190, 34] on div "關鍵字提及數據" at bounding box center [179, 30] width 38 height 13
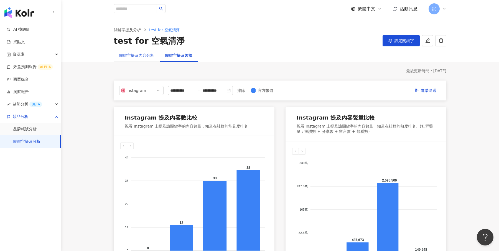
click at [142, 53] on div "關鍵字提及內容分析" at bounding box center [136, 55] width 35 height 6
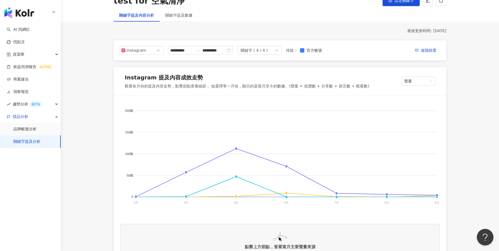
scroll to position [30, 0]
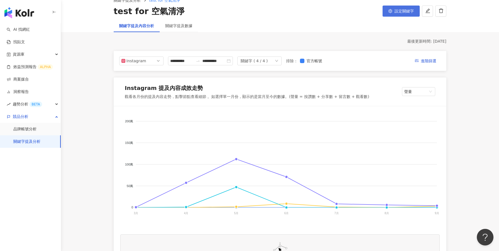
click at [404, 11] on span "設定關鍵字" at bounding box center [404, 11] width 19 height 4
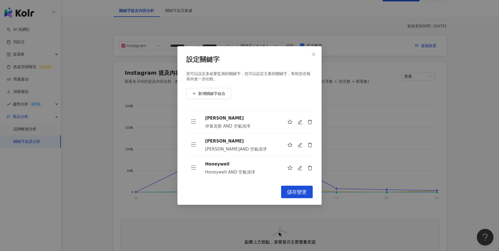
scroll to position [52, 0]
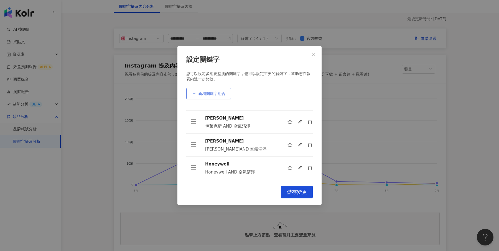
click at [219, 95] on span "新增關鍵字組合" at bounding box center [211, 93] width 27 height 4
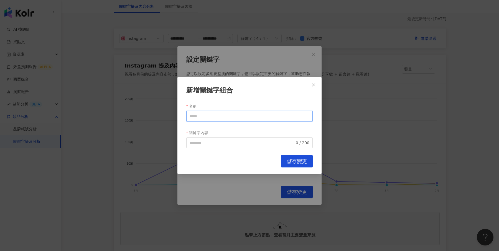
click at [229, 117] on input "名稱" at bounding box center [249, 116] width 126 height 11
click at [314, 87] on icon "close" at bounding box center [313, 85] width 4 height 4
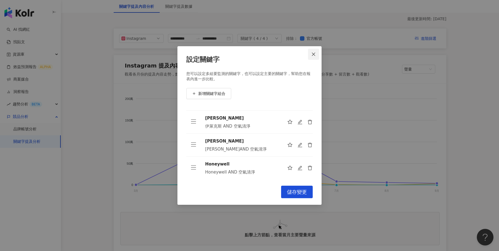
click at [316, 50] on button "Close" at bounding box center [313, 54] width 11 height 11
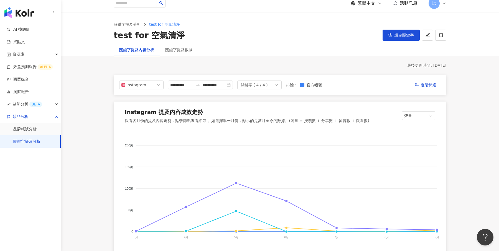
scroll to position [0, 0]
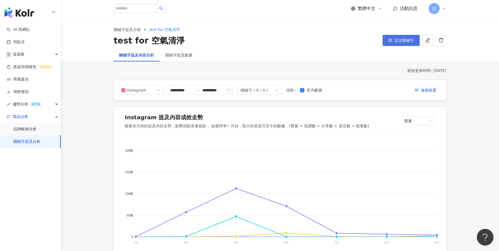
click at [404, 36] on button "設定關鍵字" at bounding box center [401, 40] width 37 height 11
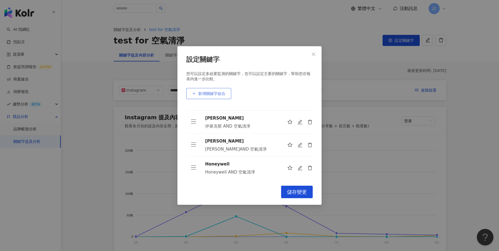
click at [226, 93] on button "新增關鍵字組合" at bounding box center [208, 93] width 45 height 11
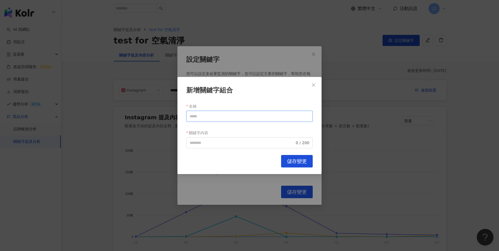
click at [232, 118] on input "名稱" at bounding box center [249, 116] width 126 height 11
type input "*"
type input "*****"
paste input "*****"
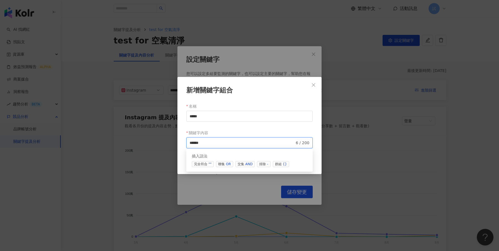
click at [238, 166] on span "交集 AND" at bounding box center [244, 164] width 19 height 6
type input "**********"
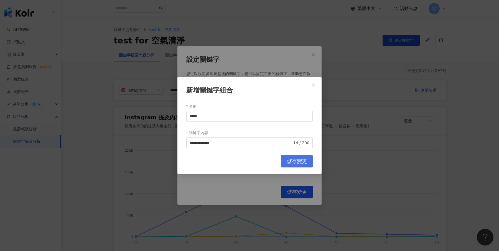
click at [284, 166] on button "儲存變更" at bounding box center [297, 161] width 32 height 12
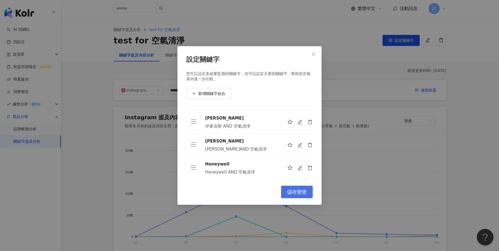
click at [303, 191] on span "儲存變更" at bounding box center [297, 192] width 20 height 6
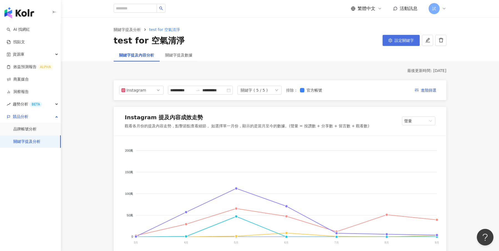
click at [396, 35] on button "設定關鍵字" at bounding box center [401, 40] width 37 height 11
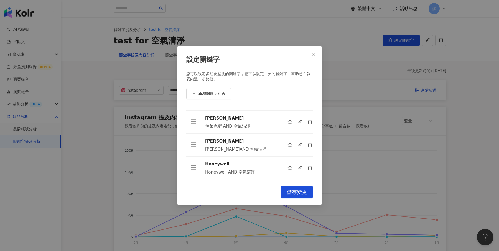
scroll to position [40, 0]
click at [215, 97] on button "新增關鍵字組合" at bounding box center [208, 93] width 45 height 11
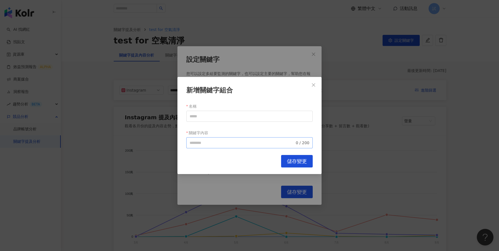
click at [232, 146] on span "0 / 200" at bounding box center [249, 143] width 126 height 11
type input "*"
click at [319, 89] on button "Close" at bounding box center [313, 85] width 11 height 11
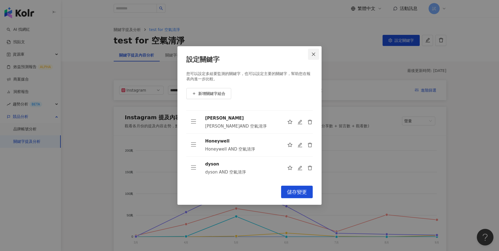
click at [317, 52] on button "Close" at bounding box center [313, 54] width 11 height 11
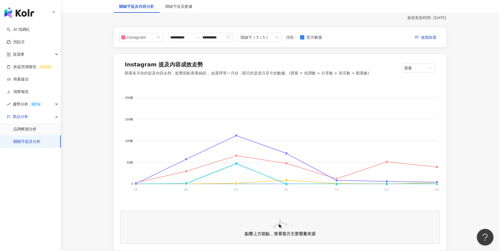
scroll to position [54, 0]
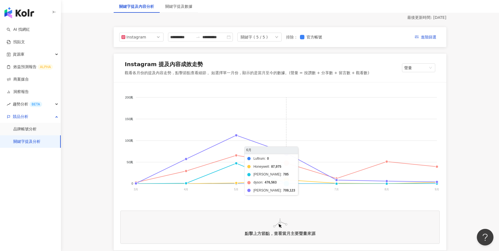
click at [288, 173] on foreignobject "Luftrum Honeywell 伊萊克斯 dyson 飛利浦" at bounding box center [279, 144] width 319 height 111
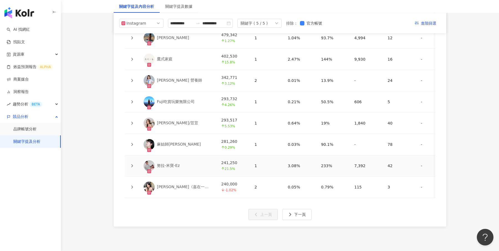
scroll to position [1322, 0]
click at [131, 143] on icon at bounding box center [131, 144] width 3 height 3
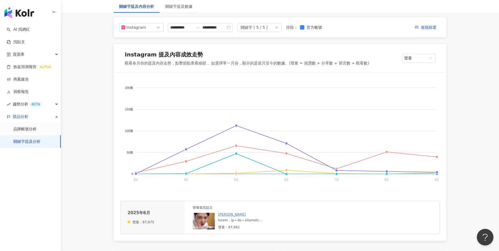
scroll to position [0, 0]
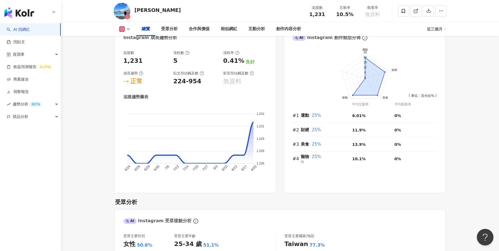
scroll to position [309, 0]
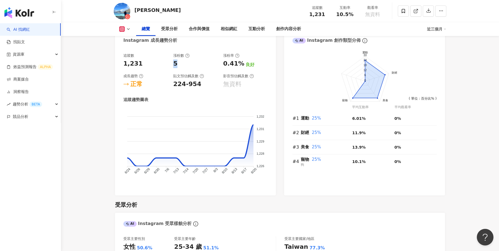
click at [176, 62] on div "5" at bounding box center [175, 64] width 4 height 9
drag, startPoint x: 174, startPoint y: 62, endPoint x: 313, endPoint y: 1, distance: 151.7
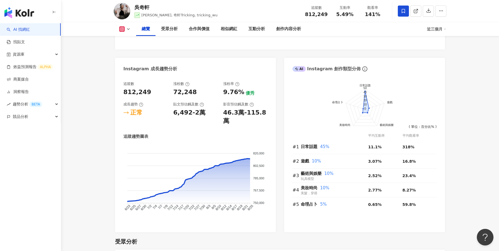
scroll to position [278, 0]
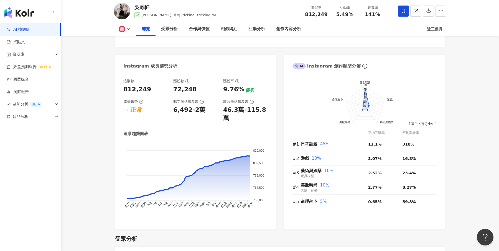
click at [440, 30] on div "近三個月" at bounding box center [436, 29] width 19 height 9
click at [439, 50] on link "近六個月" at bounding box center [439, 53] width 16 height 6
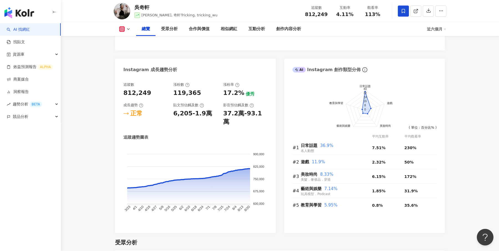
scroll to position [280, 0]
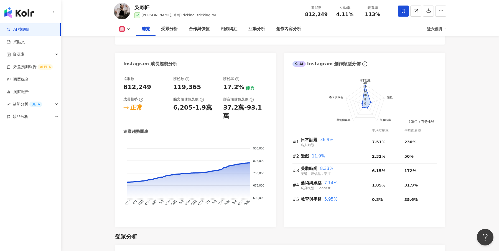
drag, startPoint x: 146, startPoint y: 64, endPoint x: 159, endPoint y: 65, distance: 12.8
click at [159, 65] on div "Instagram 成長趨勢分析" at bounding box center [150, 64] width 54 height 6
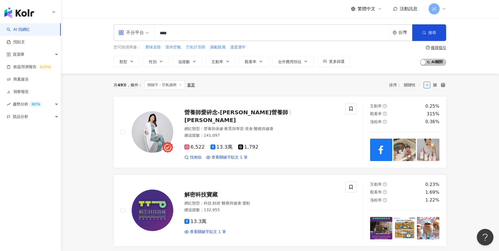
click at [196, 47] on span "空氣舒適圈" at bounding box center [195, 48] width 19 height 6
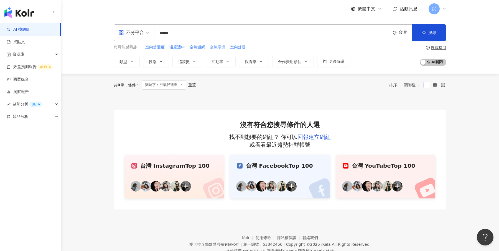
click at [222, 47] on span "空氣環境" at bounding box center [218, 48] width 16 height 6
type input "****"
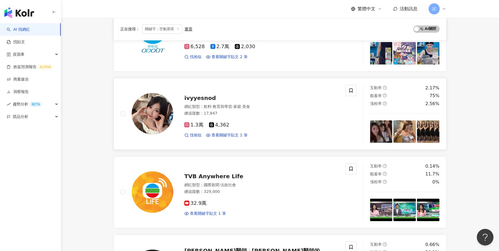
scroll to position [236, 0]
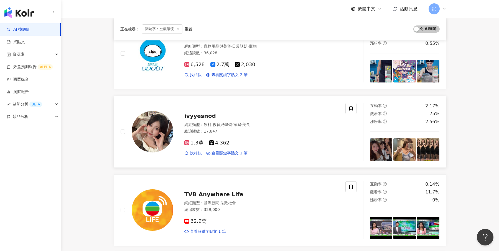
click at [291, 129] on div "總追蹤數 ： 17,847" at bounding box center [261, 132] width 154 height 6
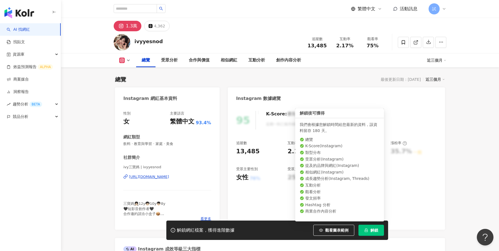
click at [377, 230] on span "解鎖" at bounding box center [374, 230] width 8 height 4
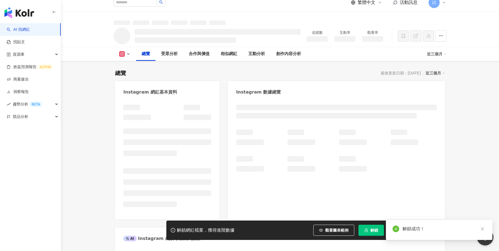
scroll to position [6, 0]
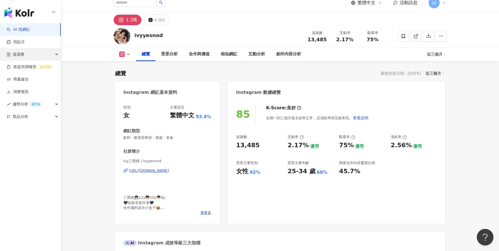
click at [21, 54] on span "資源庫" at bounding box center [19, 54] width 12 height 12
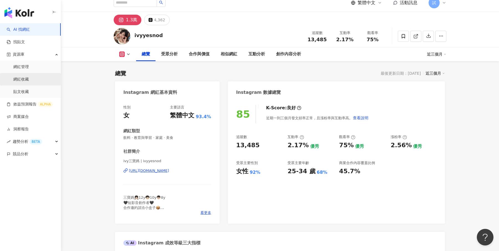
click at [29, 82] on link "網紅收藏" at bounding box center [21, 80] width 16 height 6
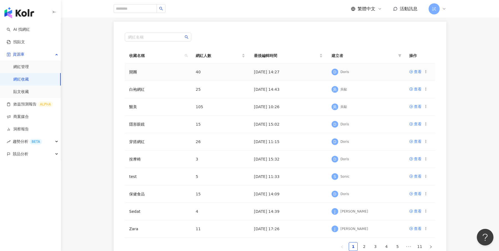
scroll to position [78, 0]
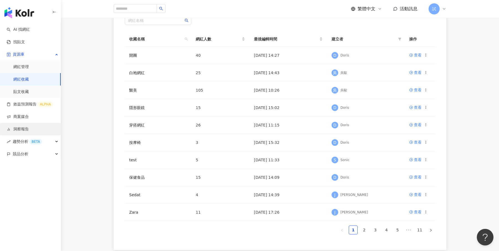
click at [29, 127] on link "洞察報告" at bounding box center [18, 130] width 22 height 6
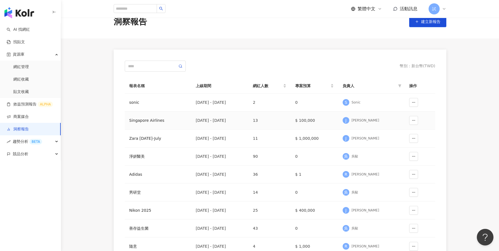
scroll to position [26, 0]
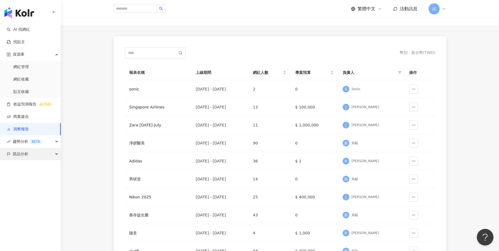
click at [53, 154] on div "競品分析" at bounding box center [30, 154] width 61 height 12
click at [37, 169] on link "品牌帳號分析" at bounding box center [24, 167] width 23 height 6
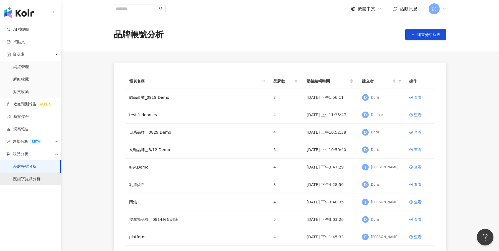
click at [39, 177] on link "關鍵字提及分析" at bounding box center [26, 180] width 27 height 6
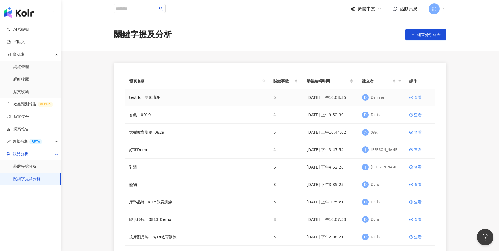
click at [419, 97] on div "查看" at bounding box center [418, 98] width 8 height 6
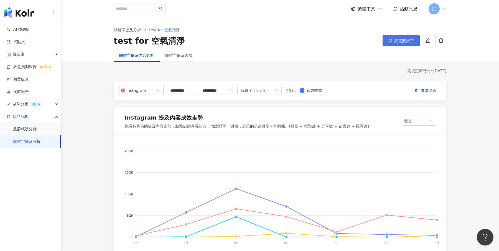
click at [401, 42] on span "設定關鍵字" at bounding box center [404, 41] width 19 height 4
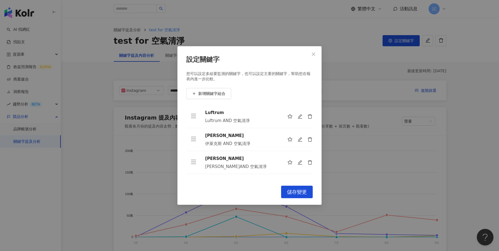
scroll to position [40, 0]
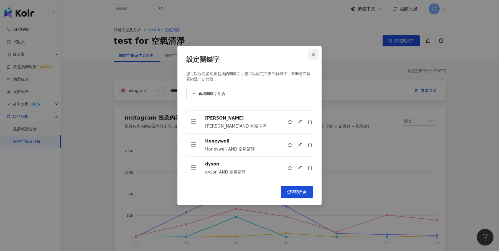
click at [317, 57] on button "Close" at bounding box center [313, 54] width 11 height 11
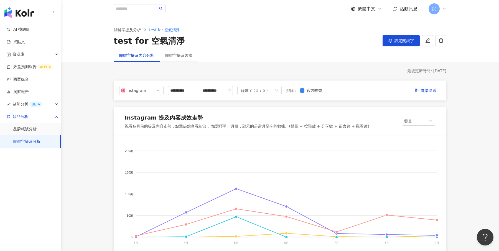
click at [446, 9] on div "繁體中文 活動訊息 試" at bounding box center [280, 9] width 355 height 18
click at [444, 9] on icon at bounding box center [444, 8] width 2 height 1
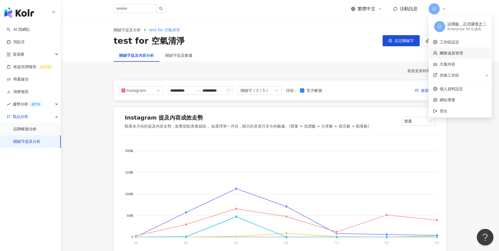
click at [463, 55] on link "團隊成員管理" at bounding box center [451, 53] width 23 height 4
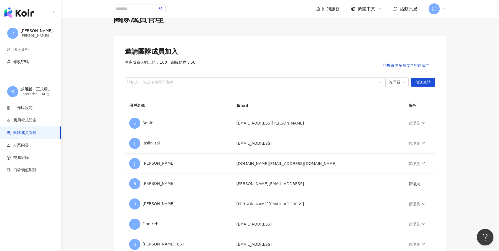
scroll to position [15, 0]
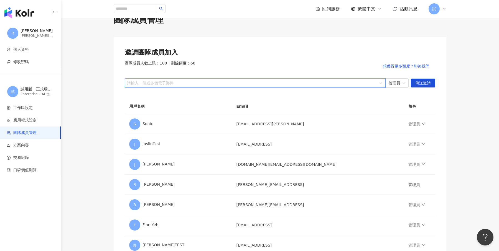
click at [311, 81] on div at bounding box center [252, 83] width 253 height 4
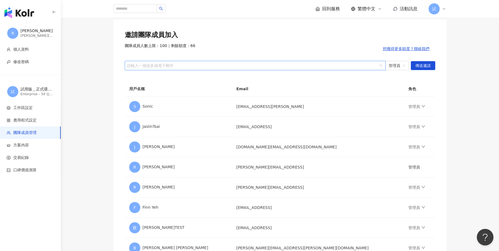
scroll to position [30, 0]
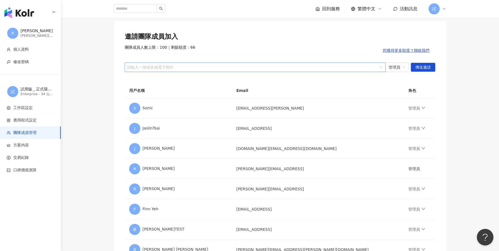
click at [23, 15] on img "button" at bounding box center [19, 12] width 30 height 11
